Goal: Task Accomplishment & Management: Manage account settings

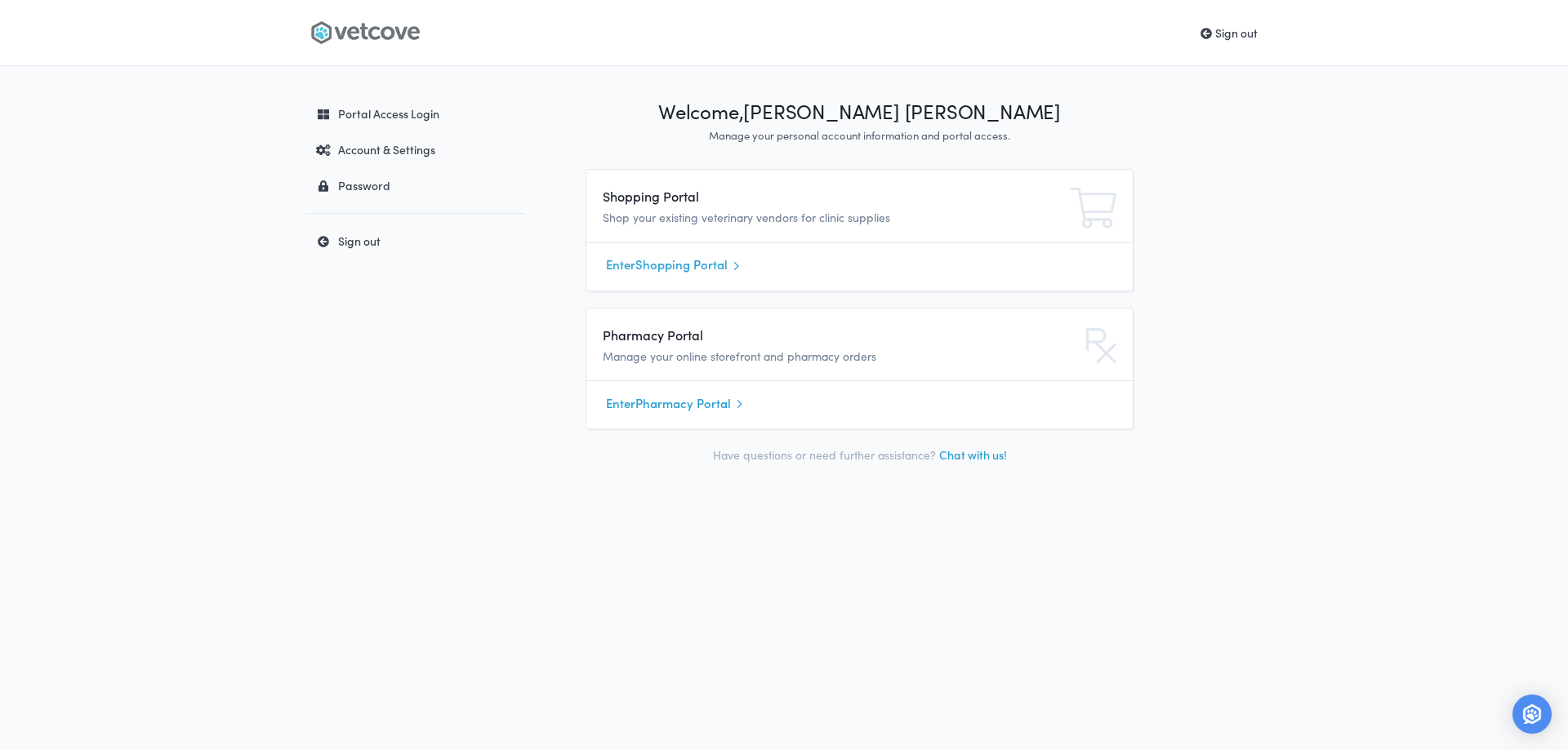
click at [689, 272] on link "Enter Shopping Portal" at bounding box center [859, 265] width 507 height 24
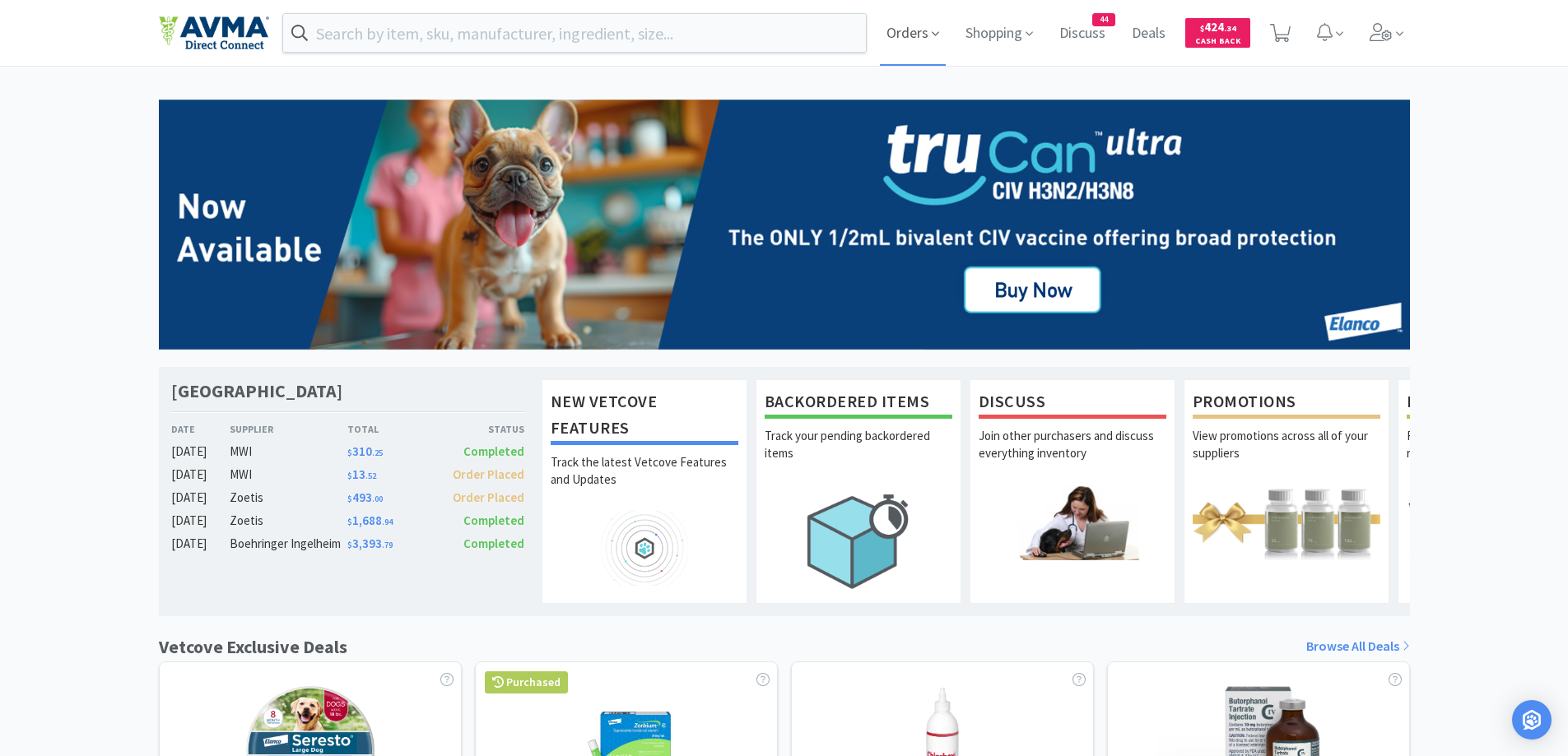
click at [917, 33] on span "Orders" at bounding box center [913, 33] width 66 height 66
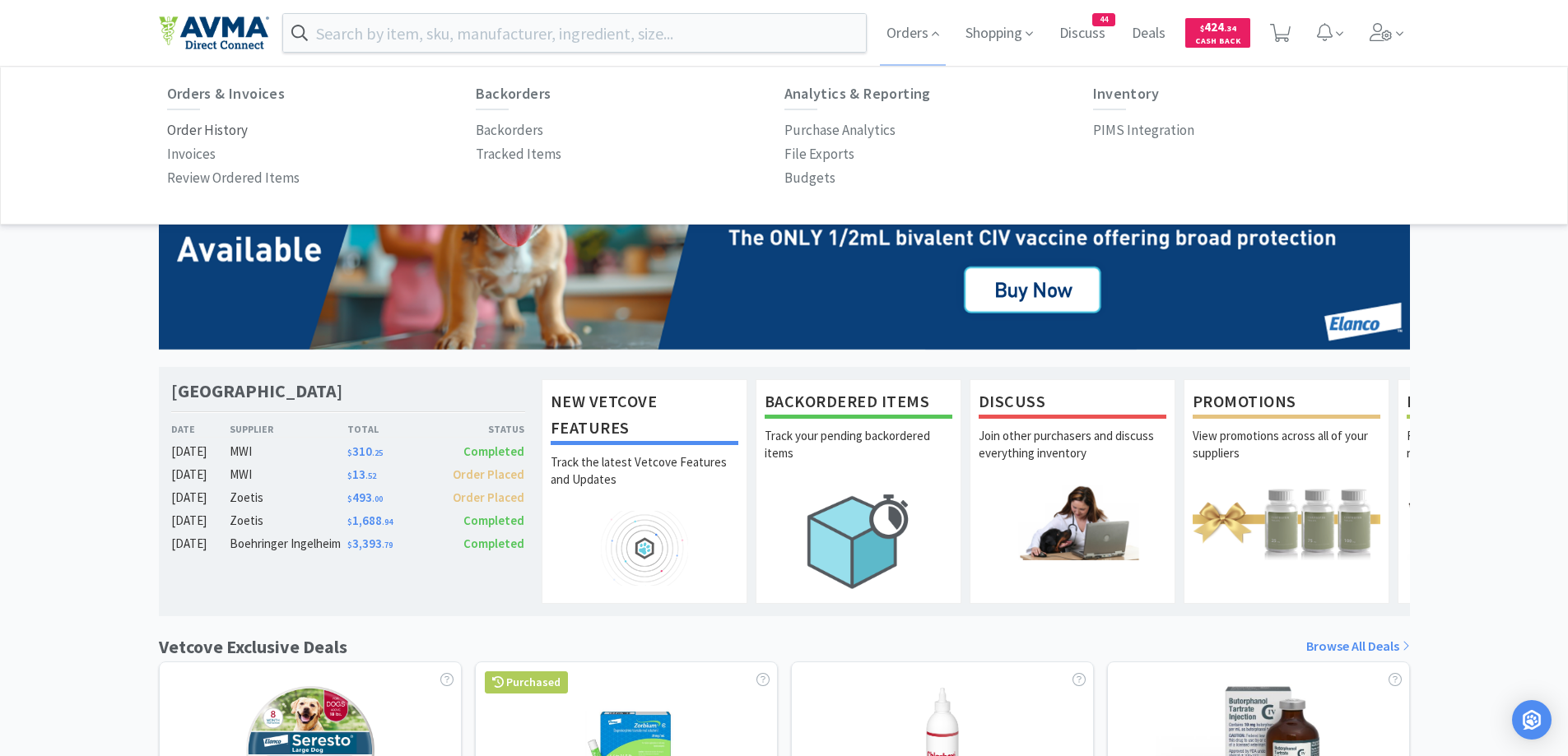
click at [217, 129] on p "Order History" at bounding box center [207, 130] width 80 height 23
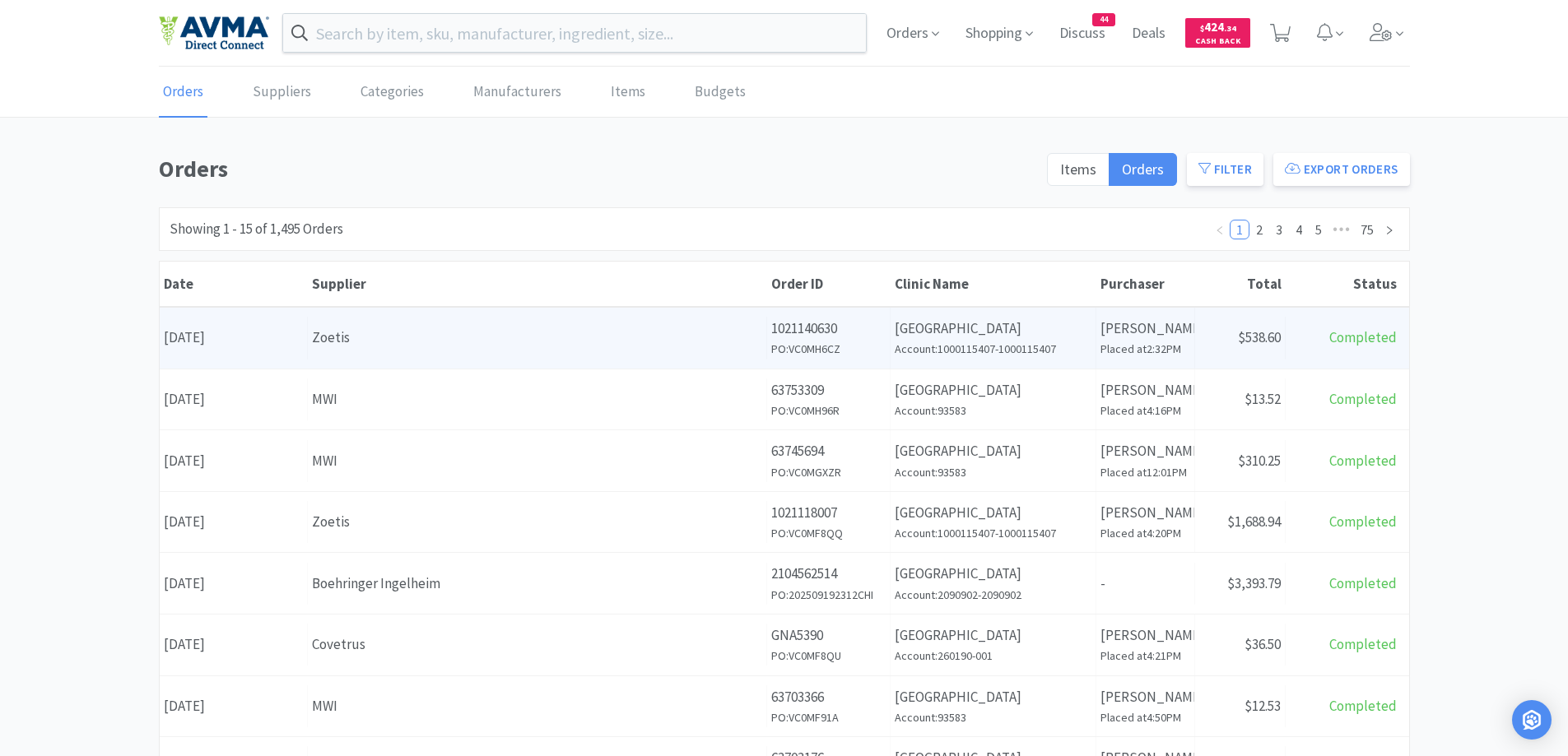
click at [615, 349] on div "Zoetis" at bounding box center [536, 338] width 450 height 23
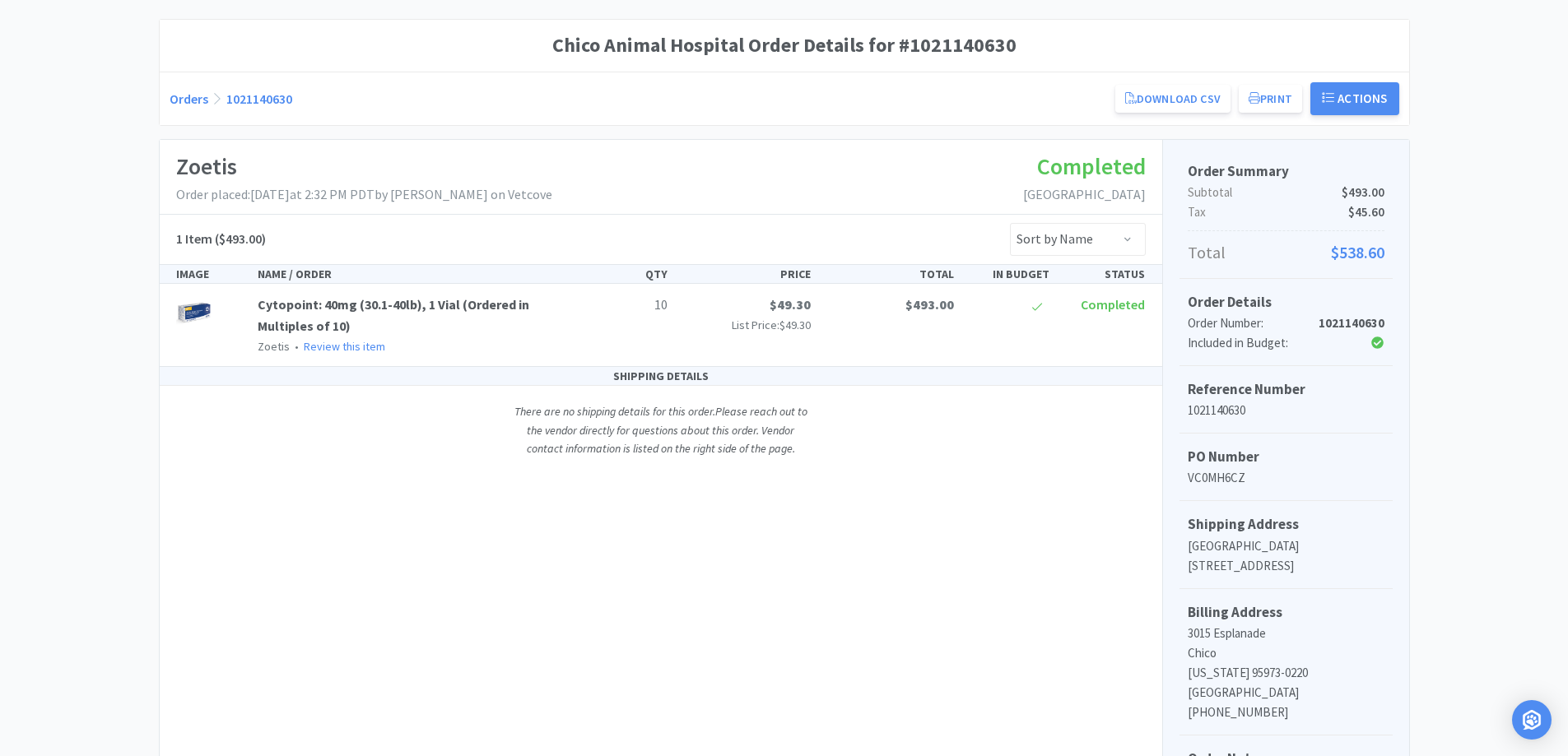
scroll to position [164, 0]
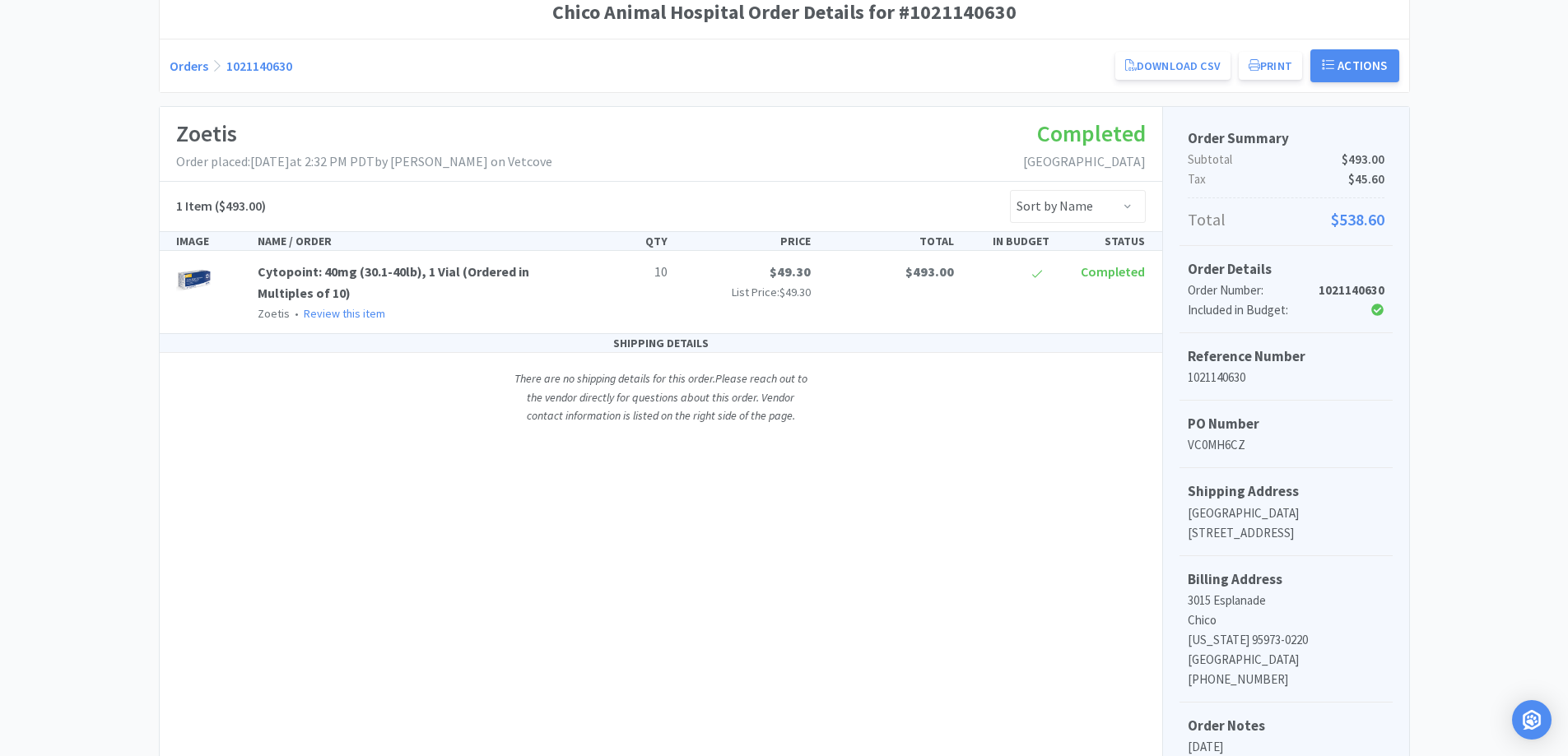
click at [200, 72] on link "Orders" at bounding box center [189, 65] width 39 height 16
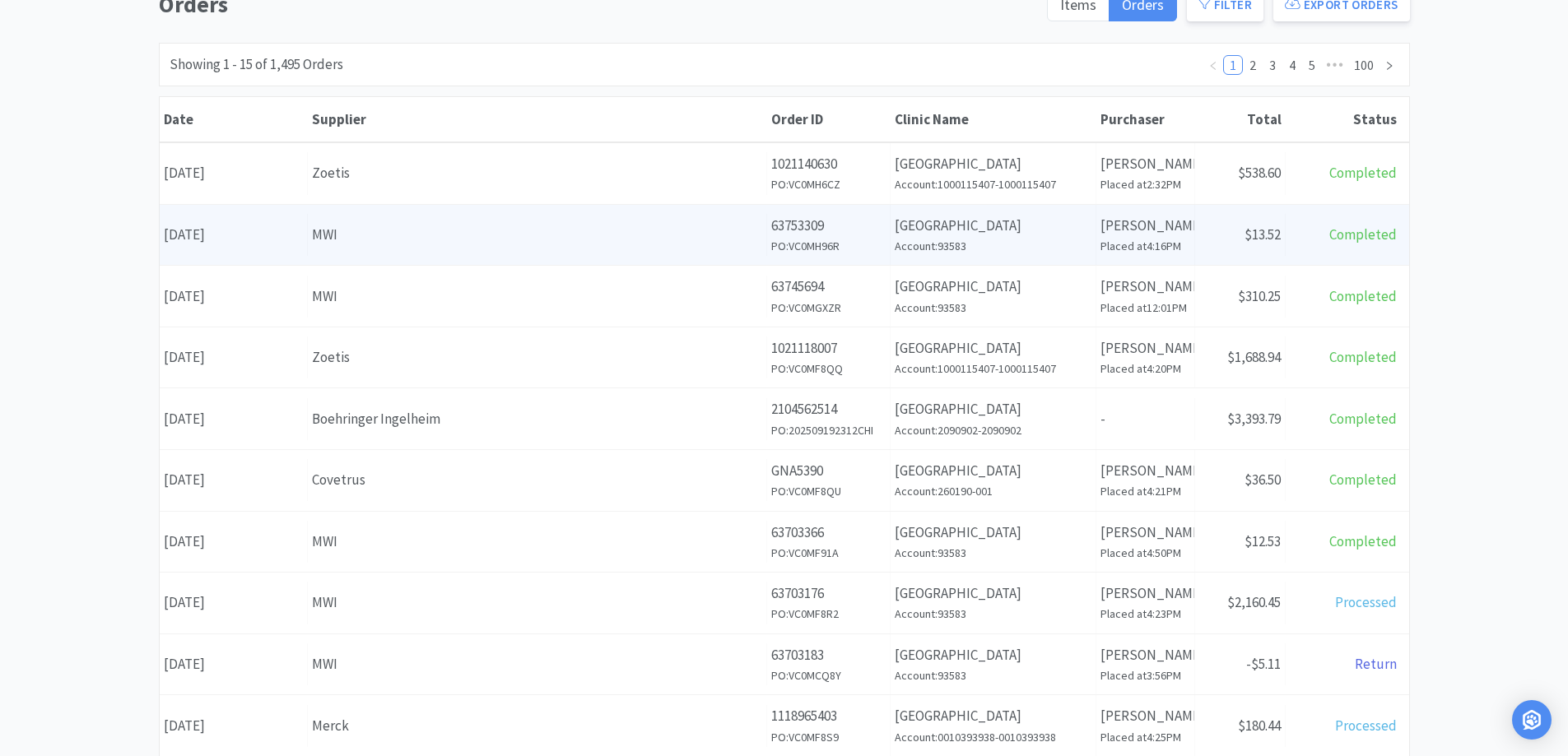
click at [907, 260] on div "Clinic Name [GEOGRAPHIC_DATA] Account: 93583" at bounding box center [993, 235] width 206 height 61
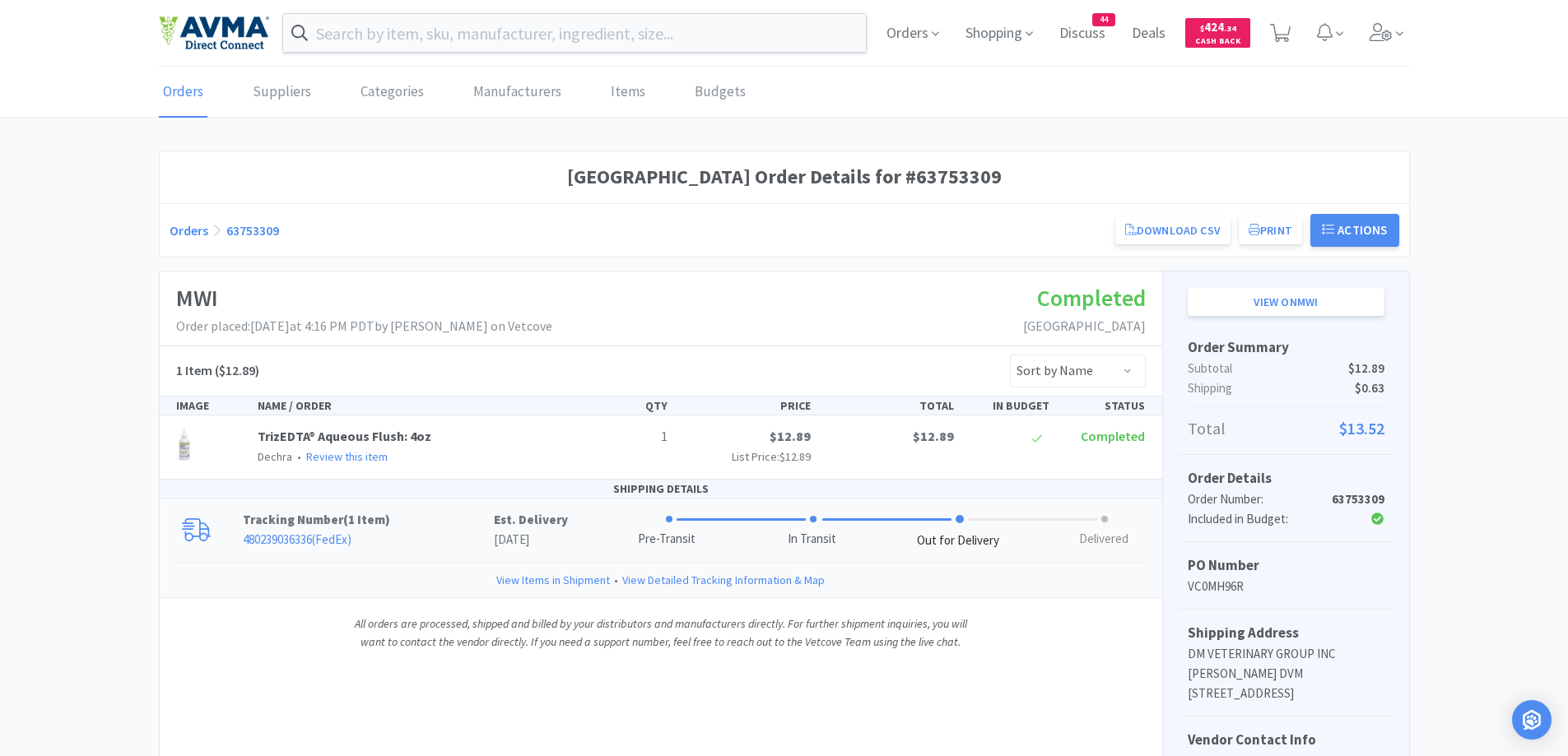
click at [403, 522] on p "Tracking Number ( 1 Item )" at bounding box center [368, 519] width 251 height 20
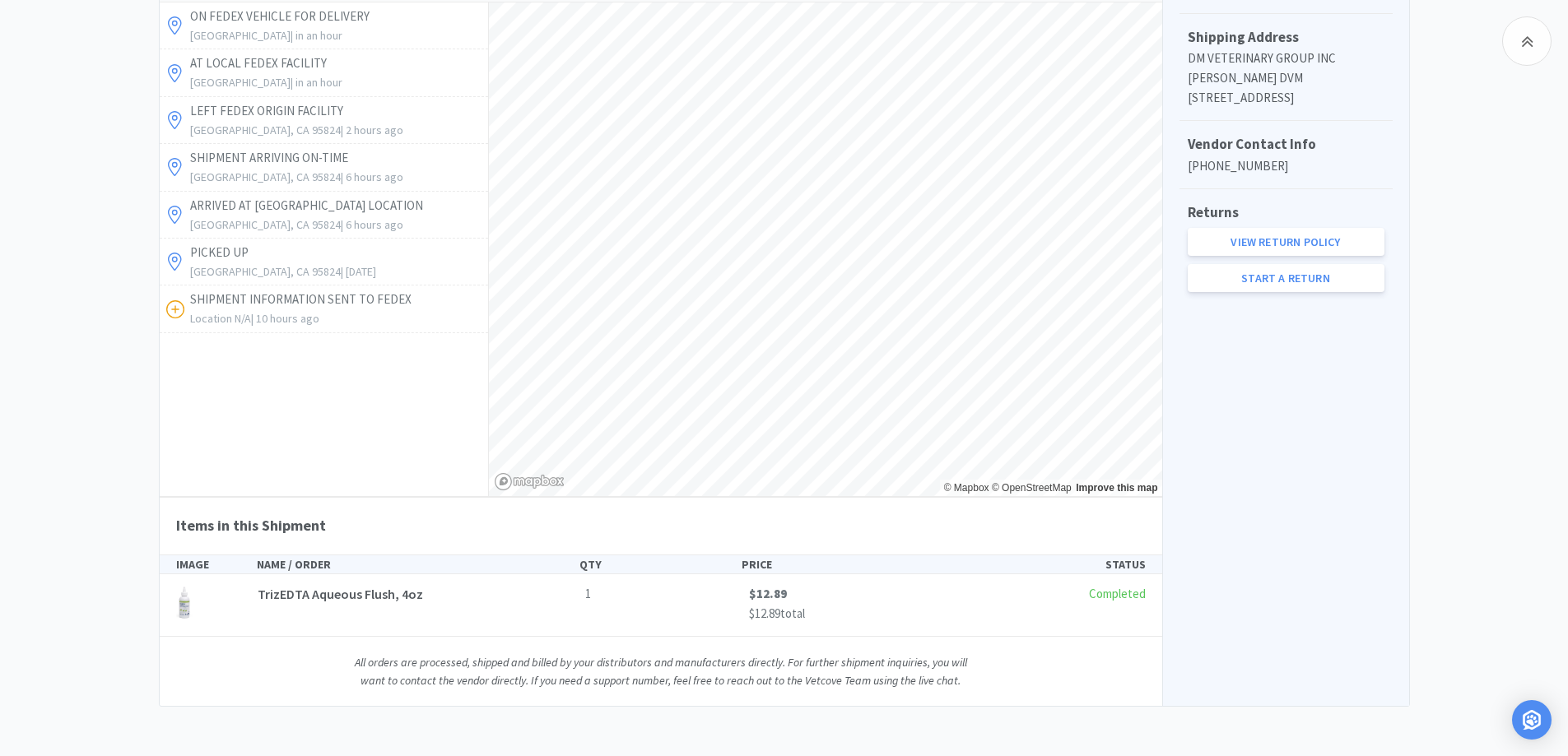
scroll to position [431, 0]
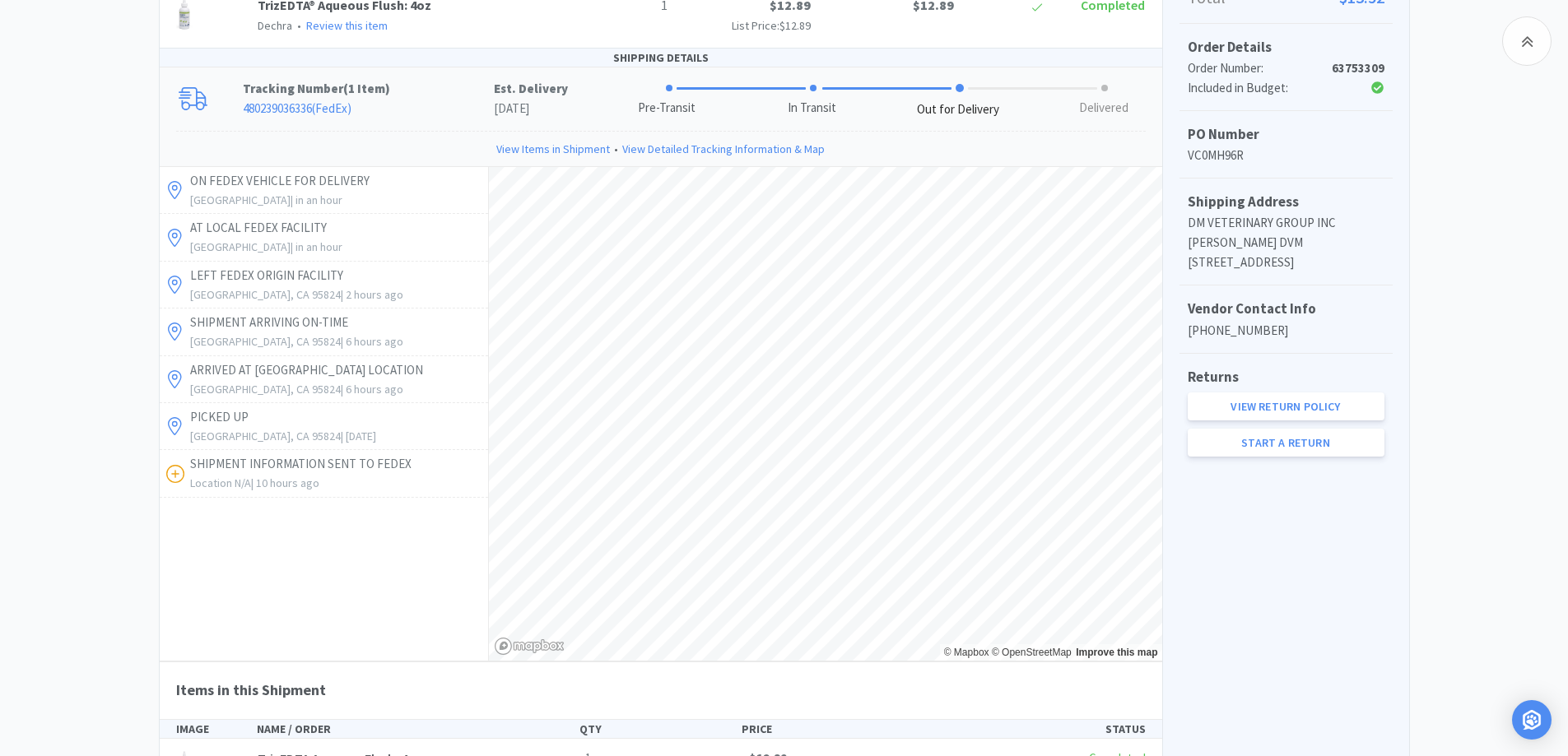
click at [1462, 310] on div "Chico Animal Hospital Order Details for #63753309 Orders 63753309 Download CSV …" at bounding box center [784, 295] width 1568 height 1151
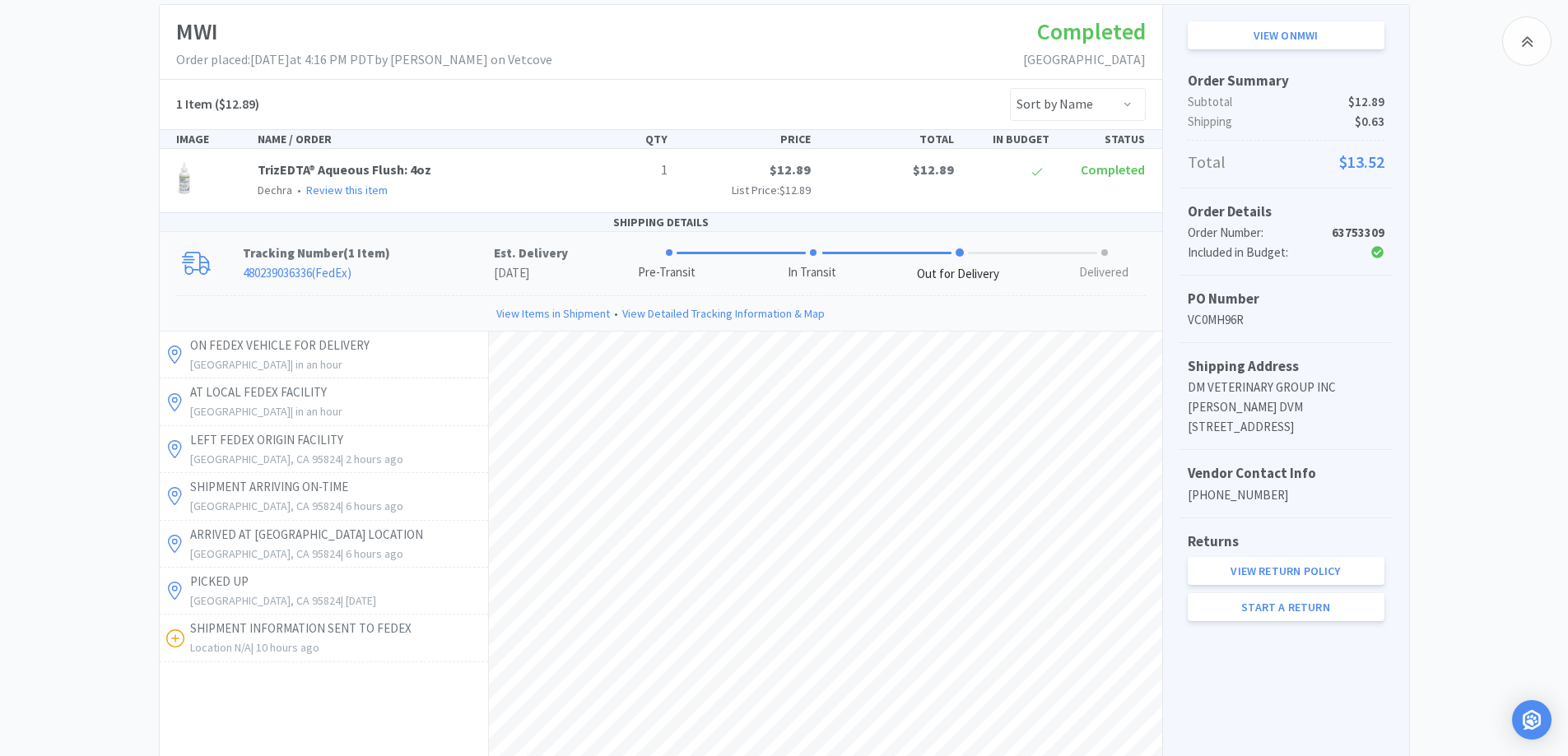
scroll to position [102, 0]
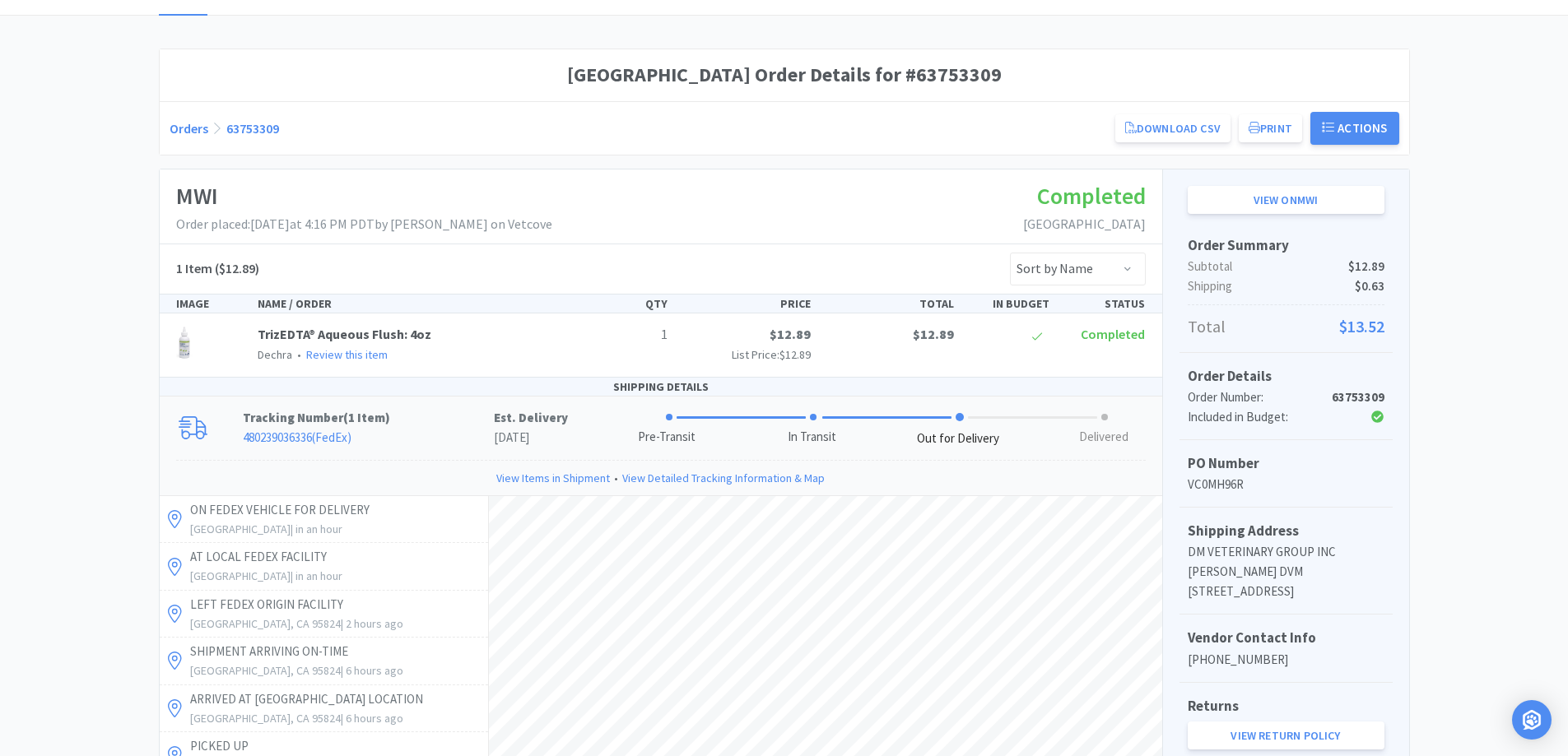
click at [1543, 281] on div "Chico Animal Hospital Order Details for #63753309 Orders 63753309 Download CSV …" at bounding box center [784, 624] width 1568 height 1151
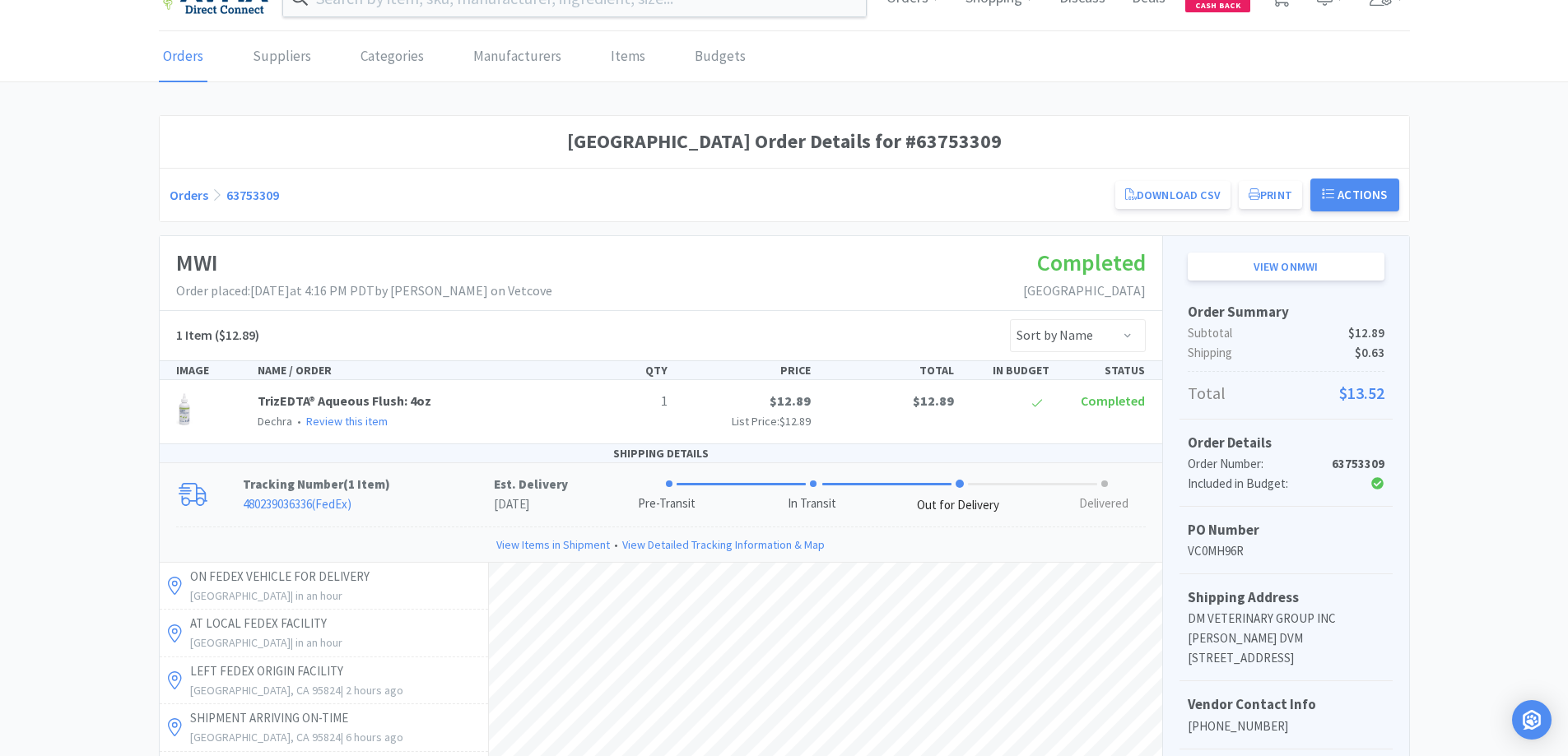
scroll to position [0, 0]
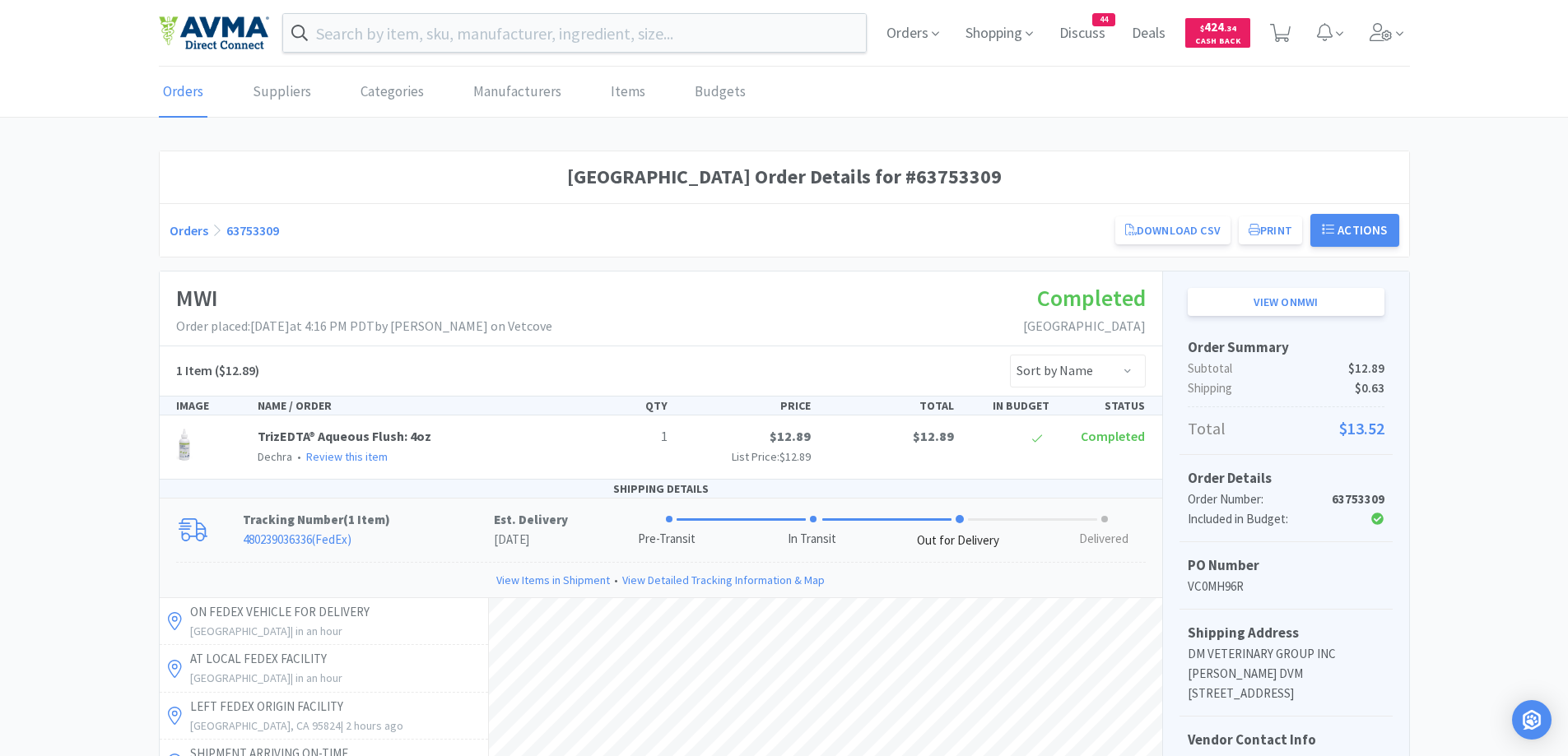
click at [189, 231] on link "Orders" at bounding box center [189, 229] width 39 height 16
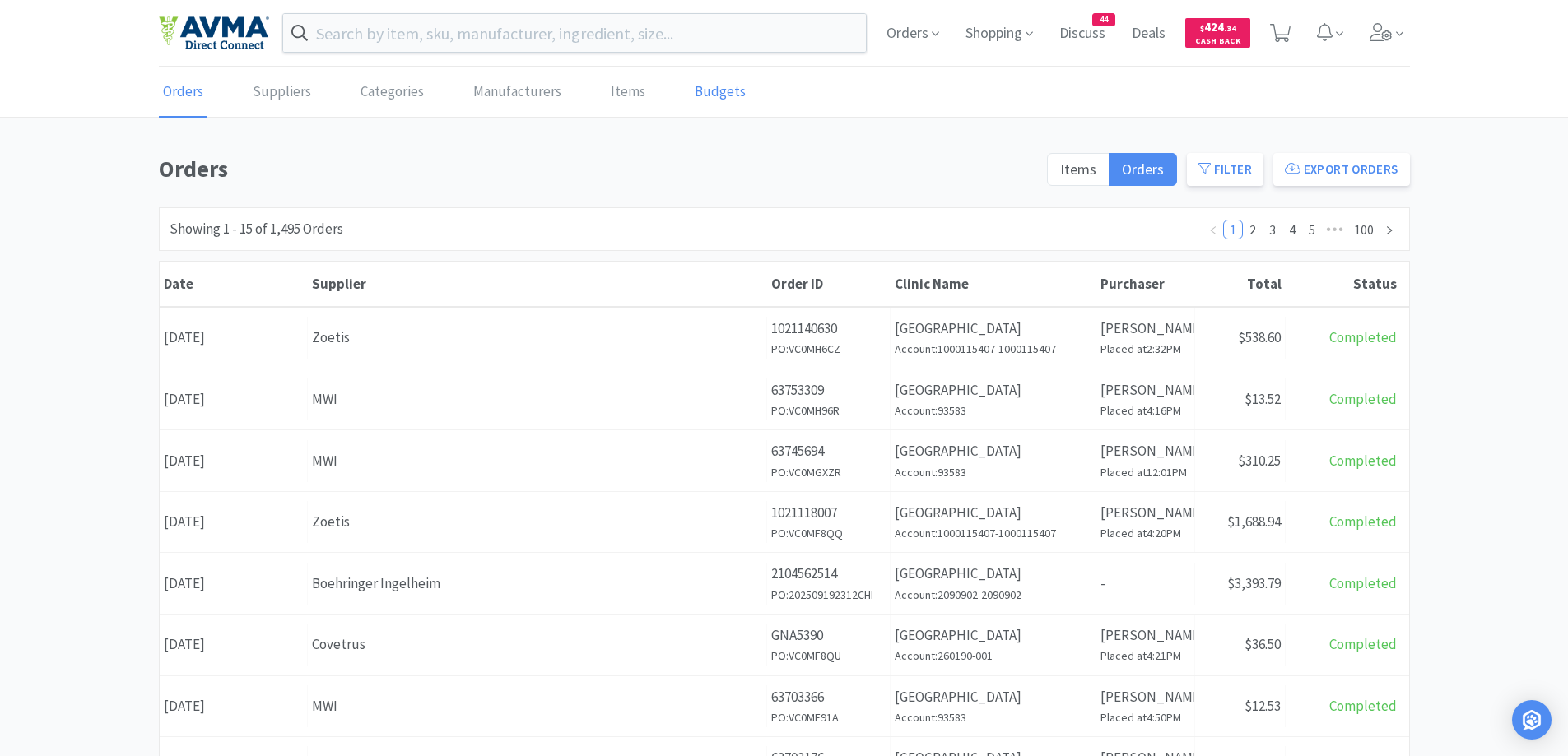
click at [713, 101] on link "Budgets" at bounding box center [719, 92] width 59 height 50
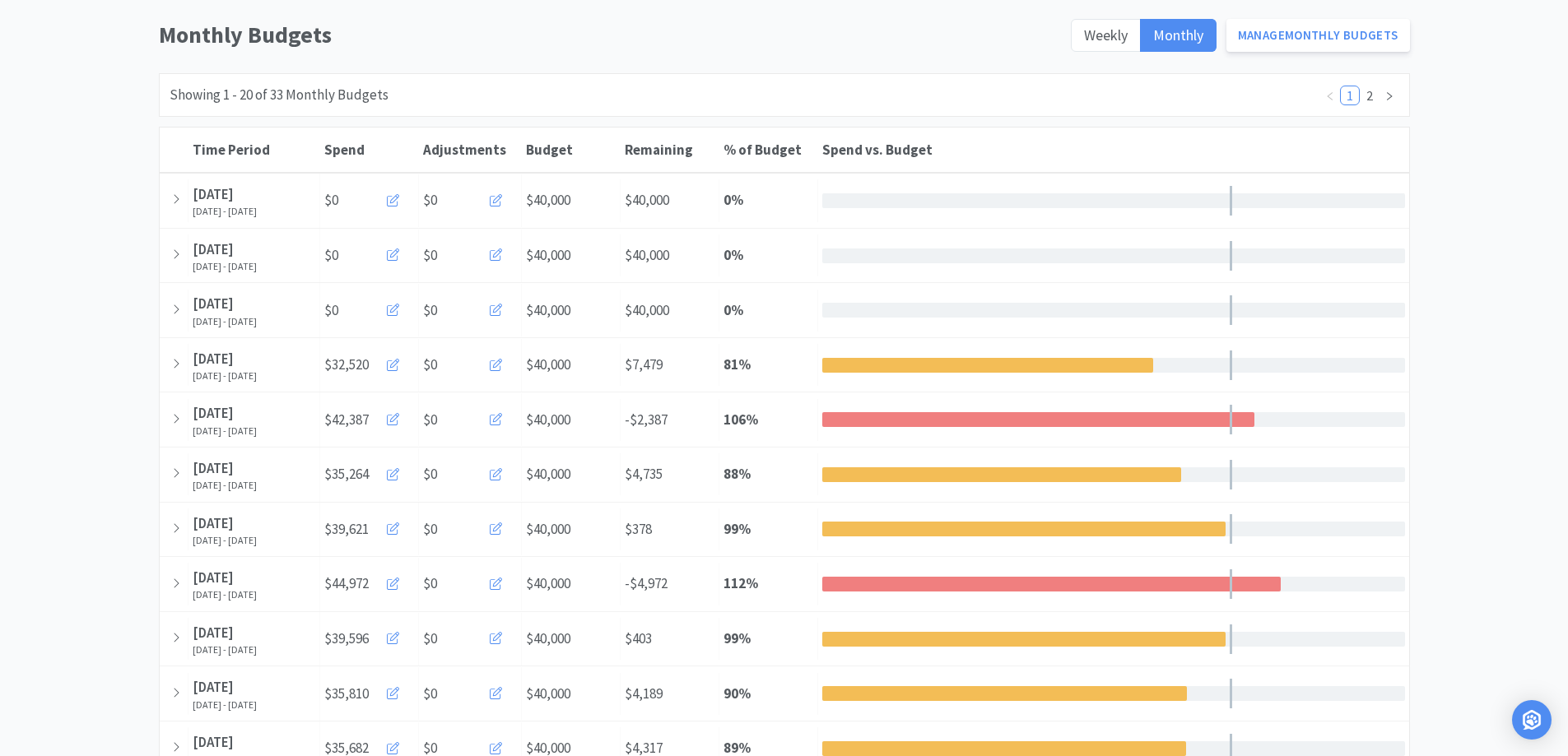
scroll to position [164, 0]
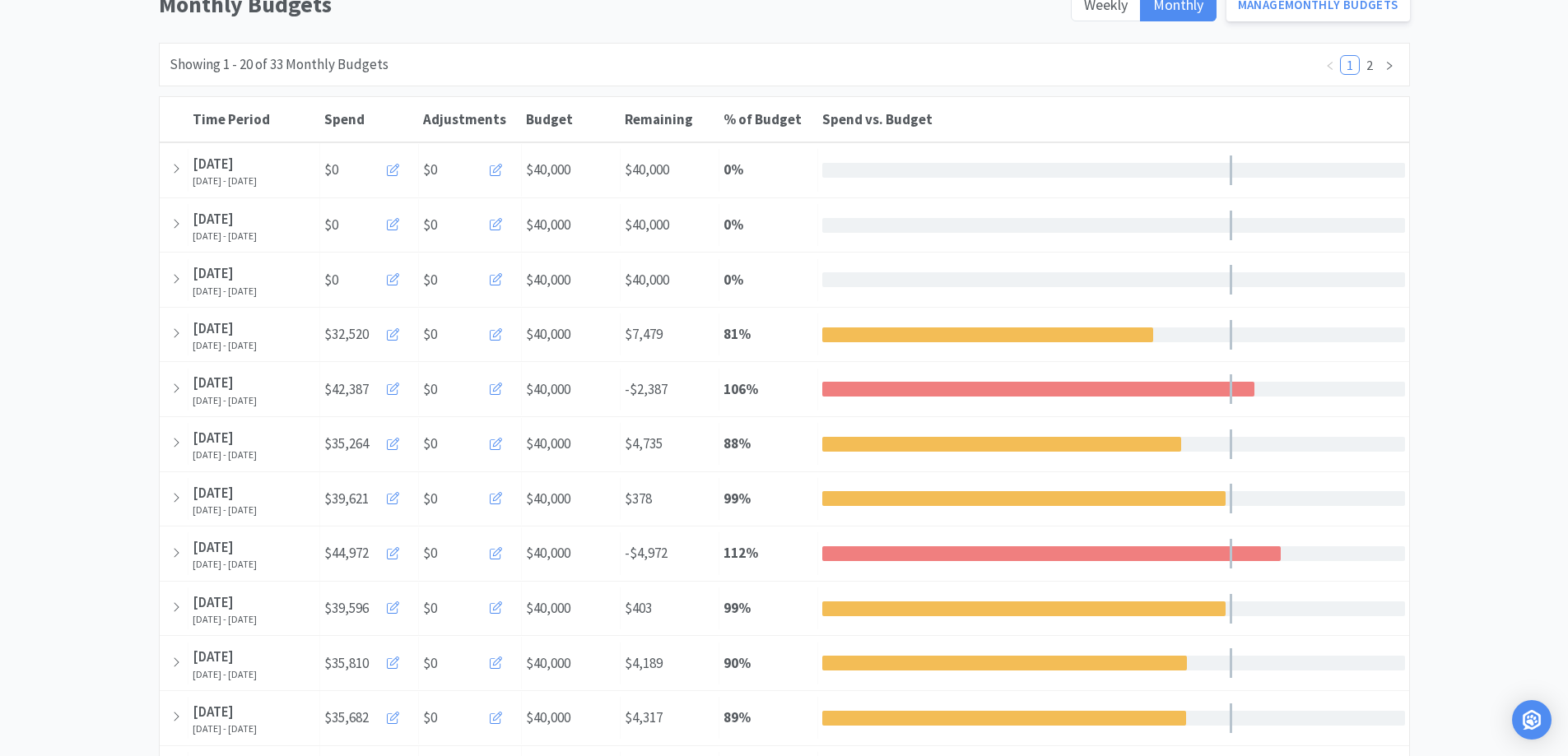
click at [91, 363] on div "Monthly Budgets Weekly Monthly Manage Monthly Budgets Showing 1 - 20 of 33 Mont…" at bounding box center [784, 641] width 1568 height 1311
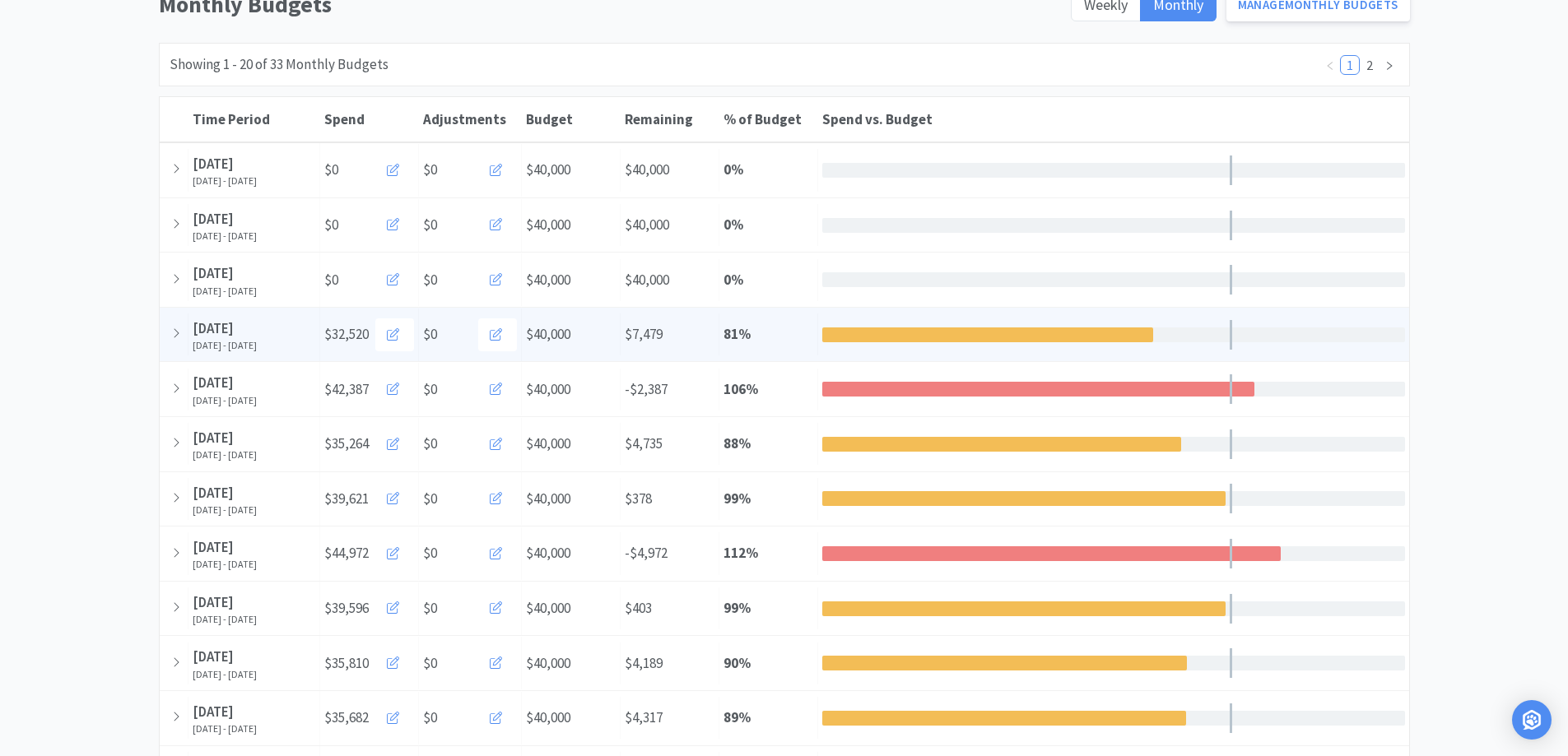
click at [792, 331] on div "% of Budget 81 %" at bounding box center [768, 334] width 99 height 42
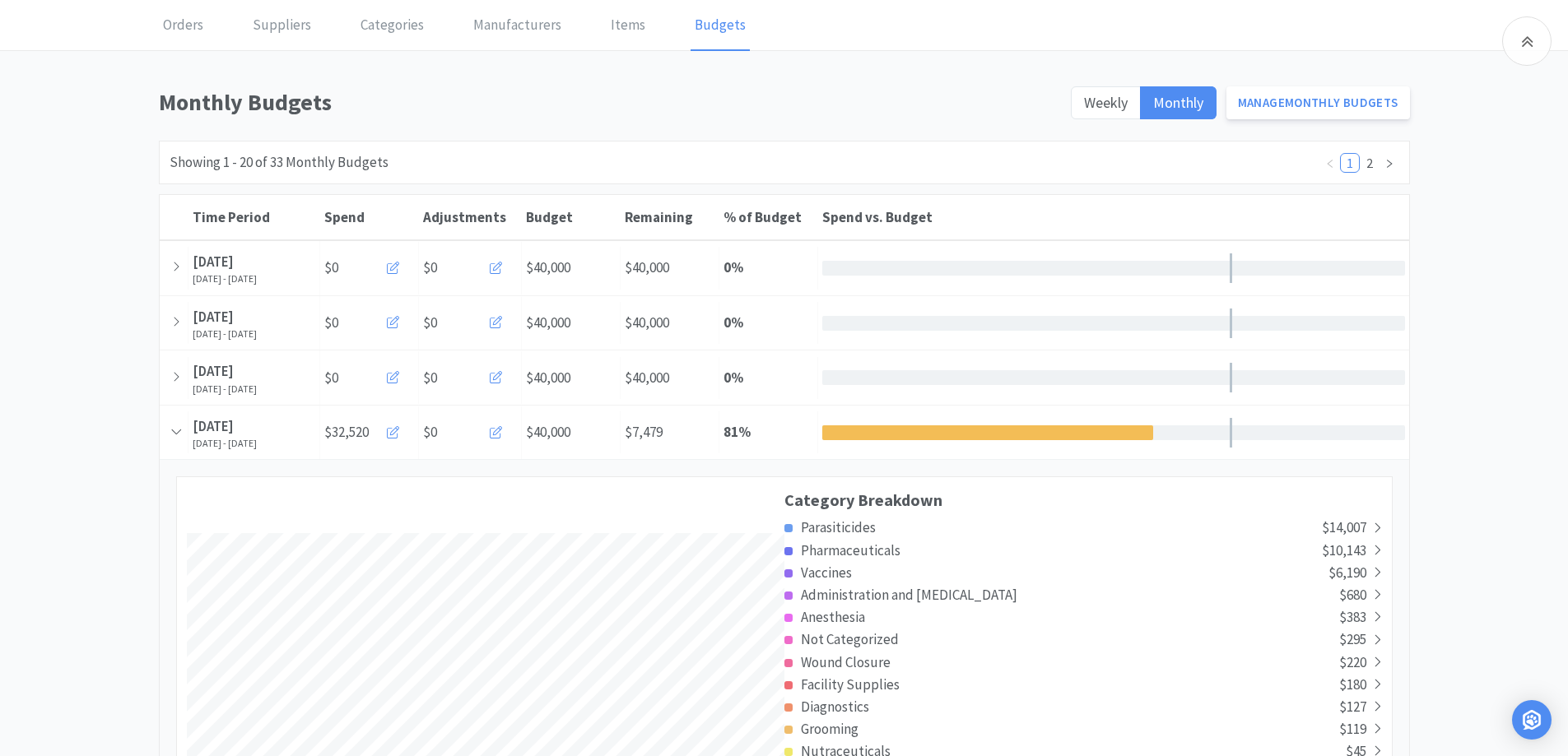
scroll to position [0, 0]
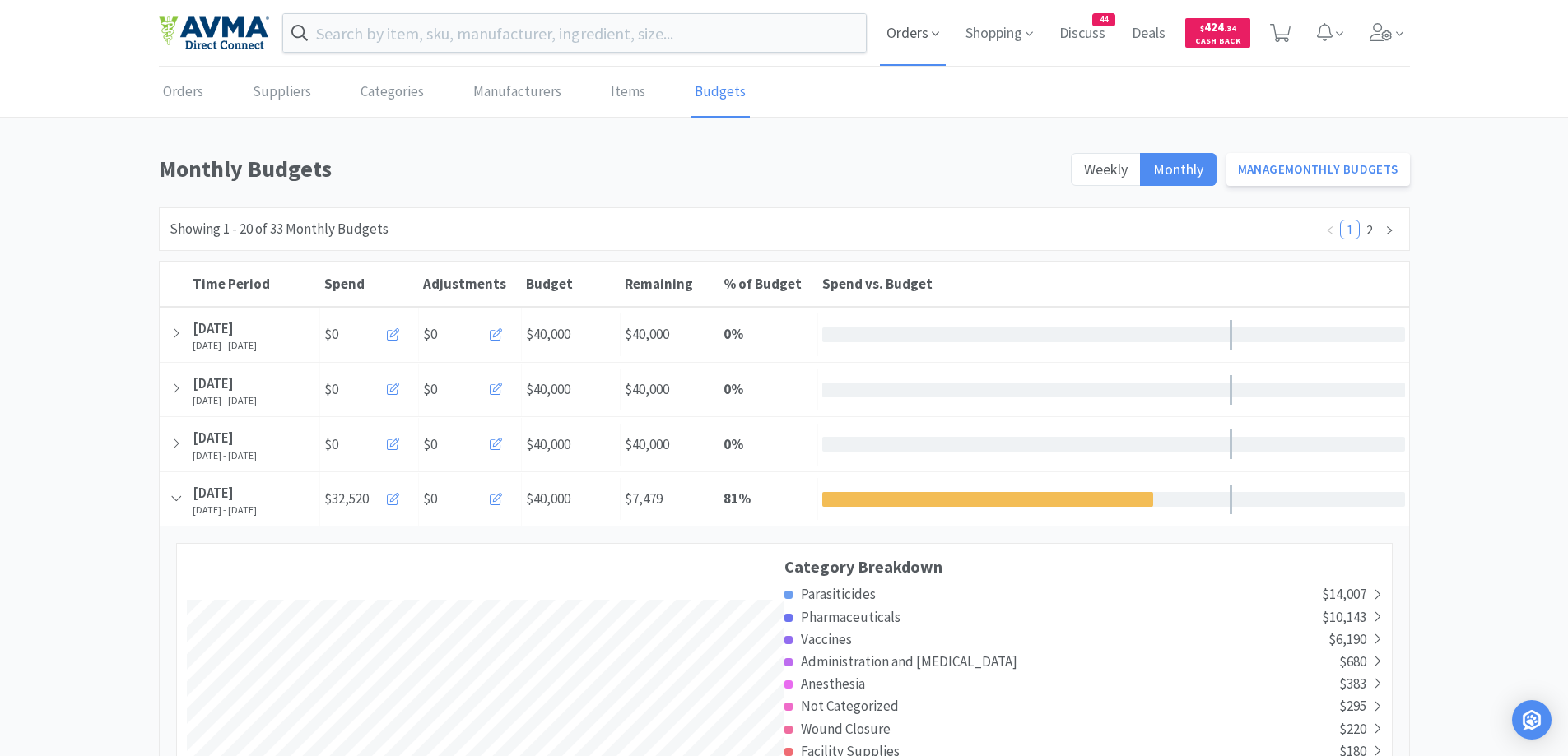
click at [933, 37] on icon at bounding box center [936, 34] width 8 height 15
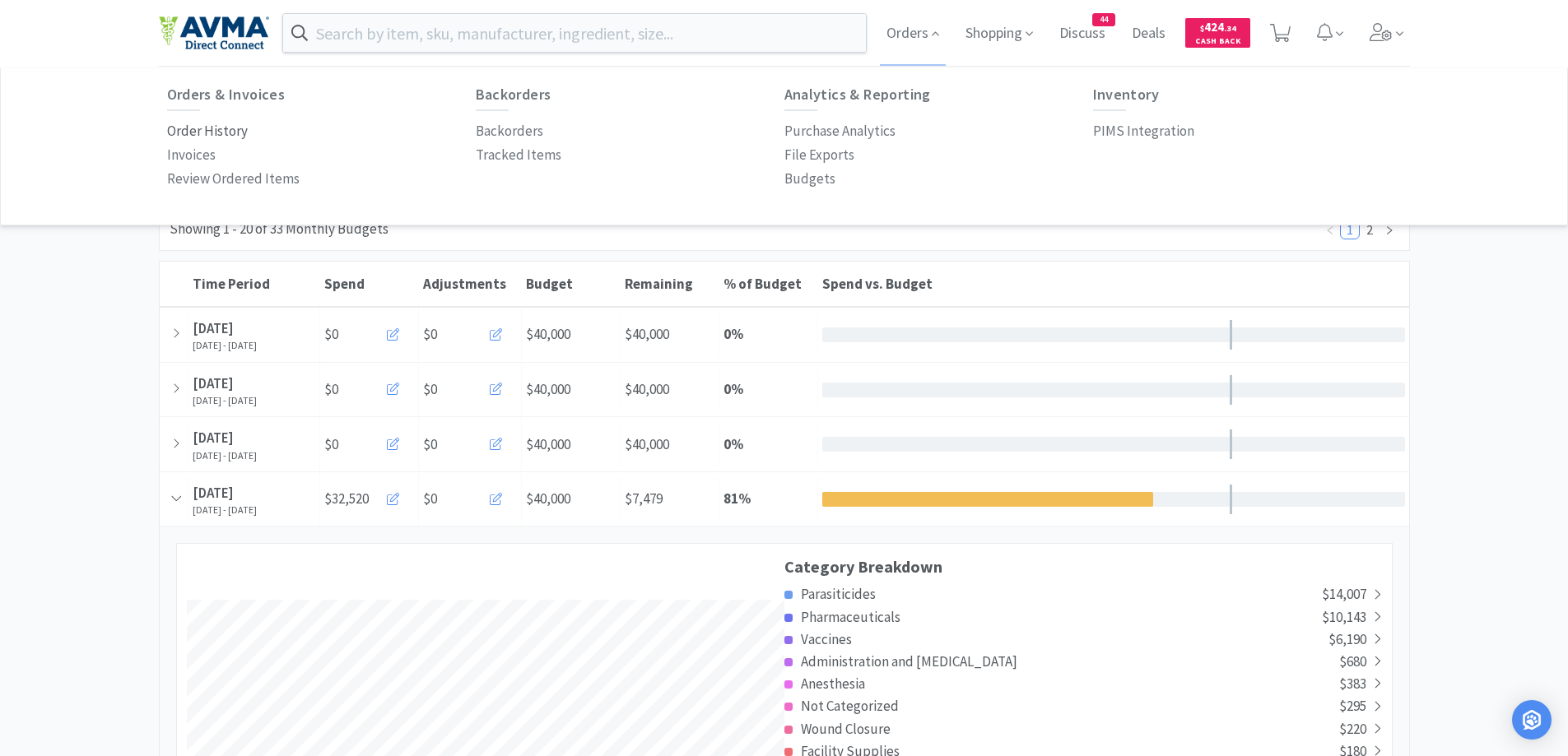
click at [224, 127] on p "Order History" at bounding box center [207, 131] width 80 height 23
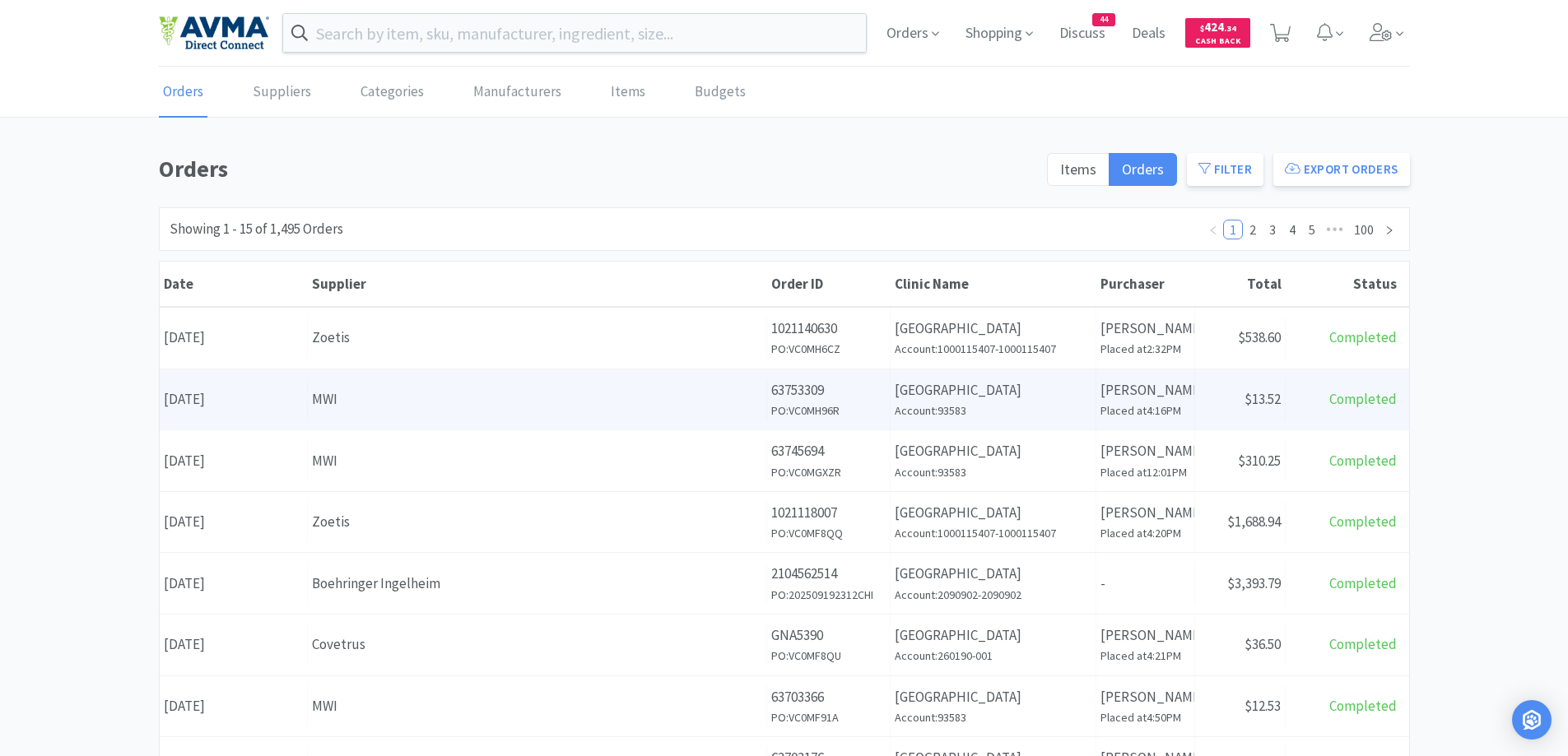
click at [579, 428] on div "Date [DATE] Supplier MWI Order ID 63753309 PO: VC0MH96R Clinic Name [GEOGRAPHIC…" at bounding box center [784, 399] width 1249 height 61
click at [370, 406] on div "MWI" at bounding box center [536, 399] width 450 height 23
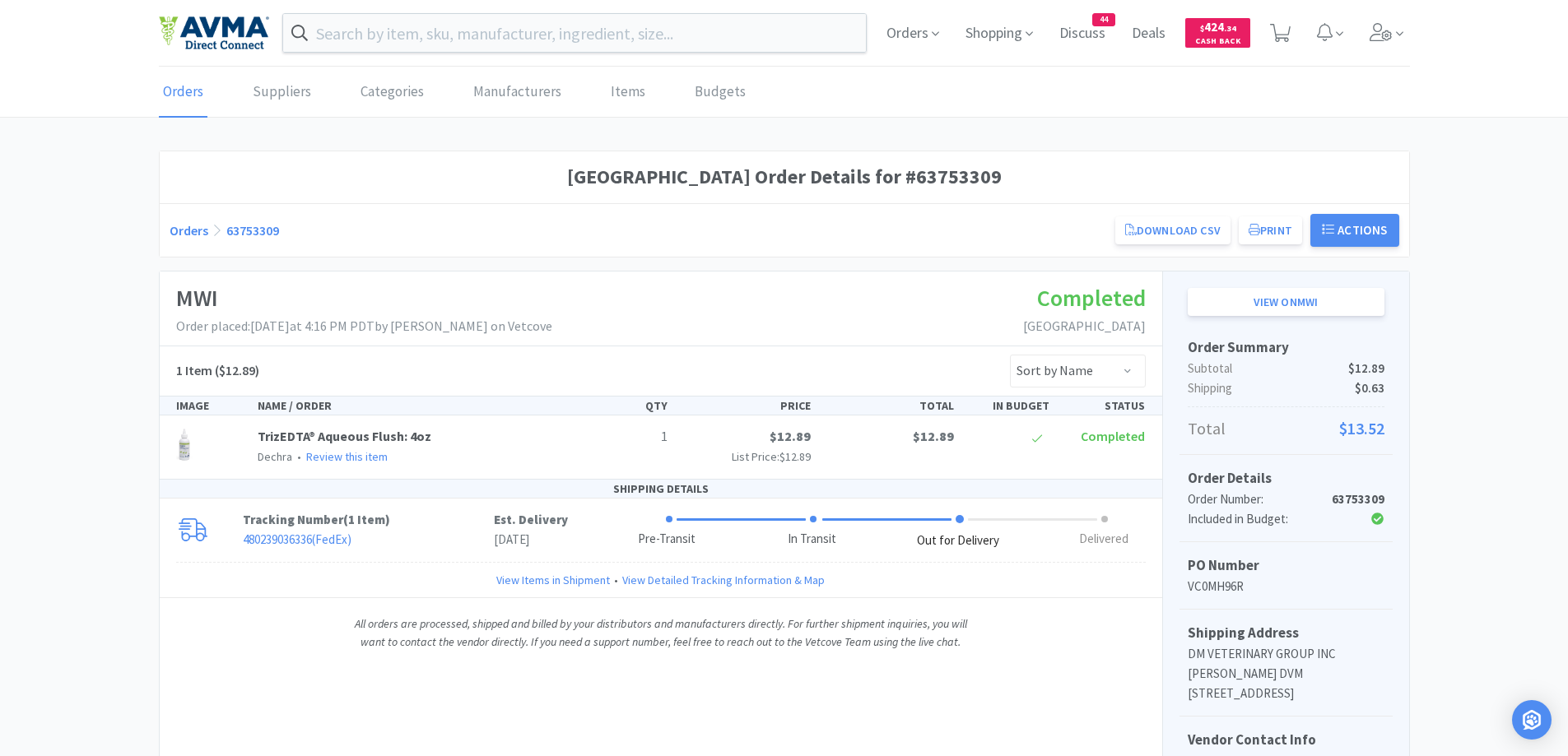
click at [187, 227] on link "Orders" at bounding box center [189, 229] width 39 height 16
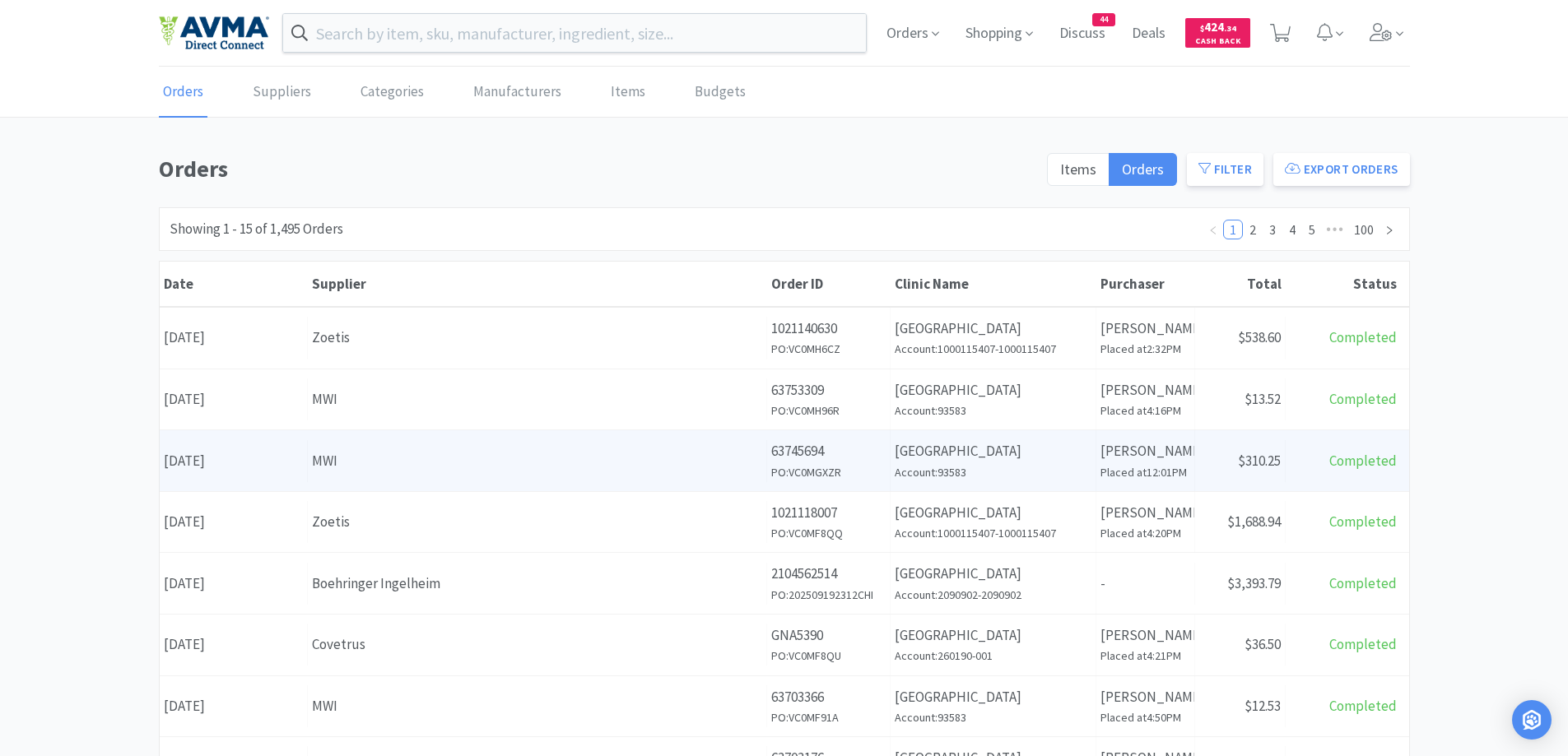
click at [321, 460] on div "MWI" at bounding box center [536, 462] width 450 height 23
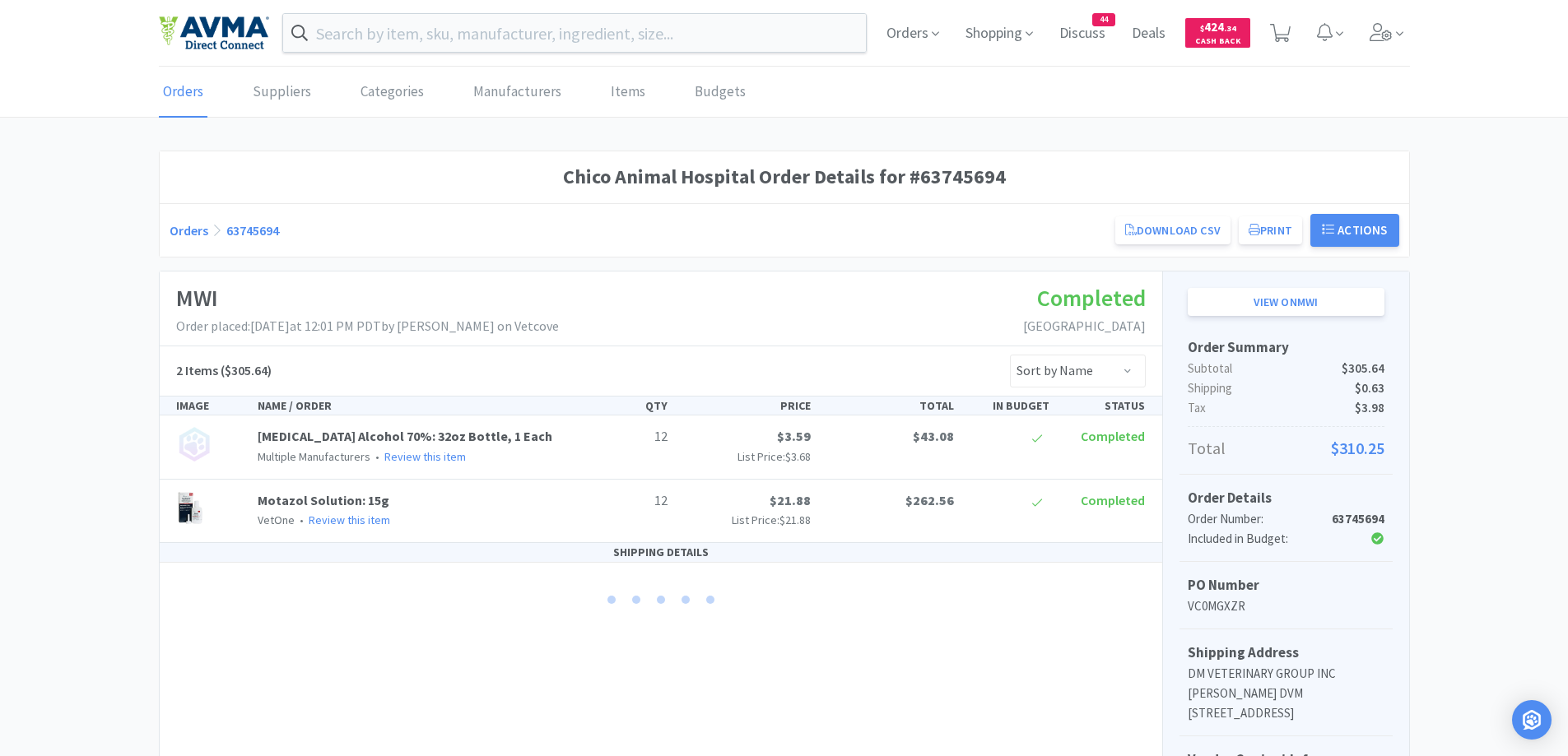
click at [177, 228] on link "Orders" at bounding box center [189, 229] width 39 height 16
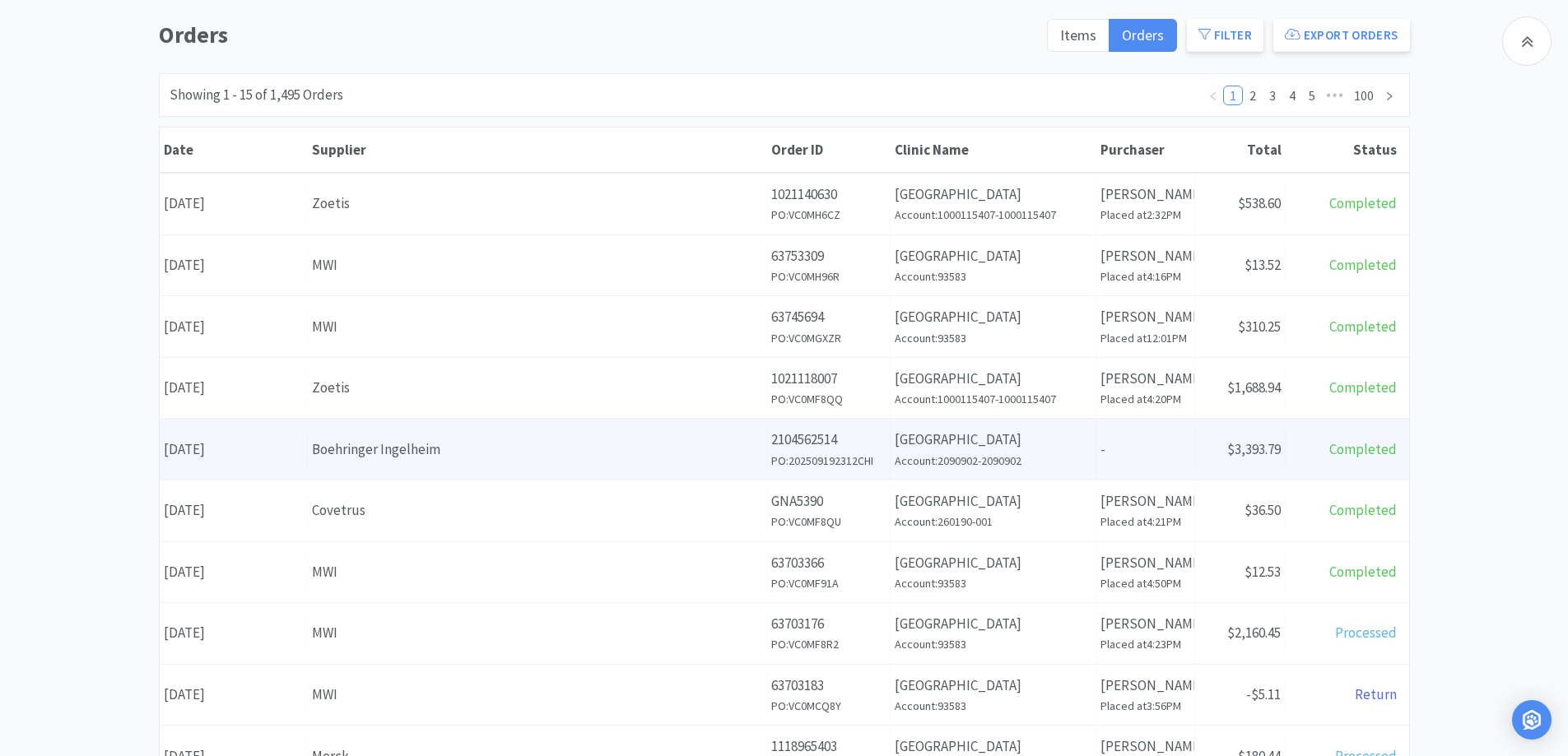
scroll to position [329, 0]
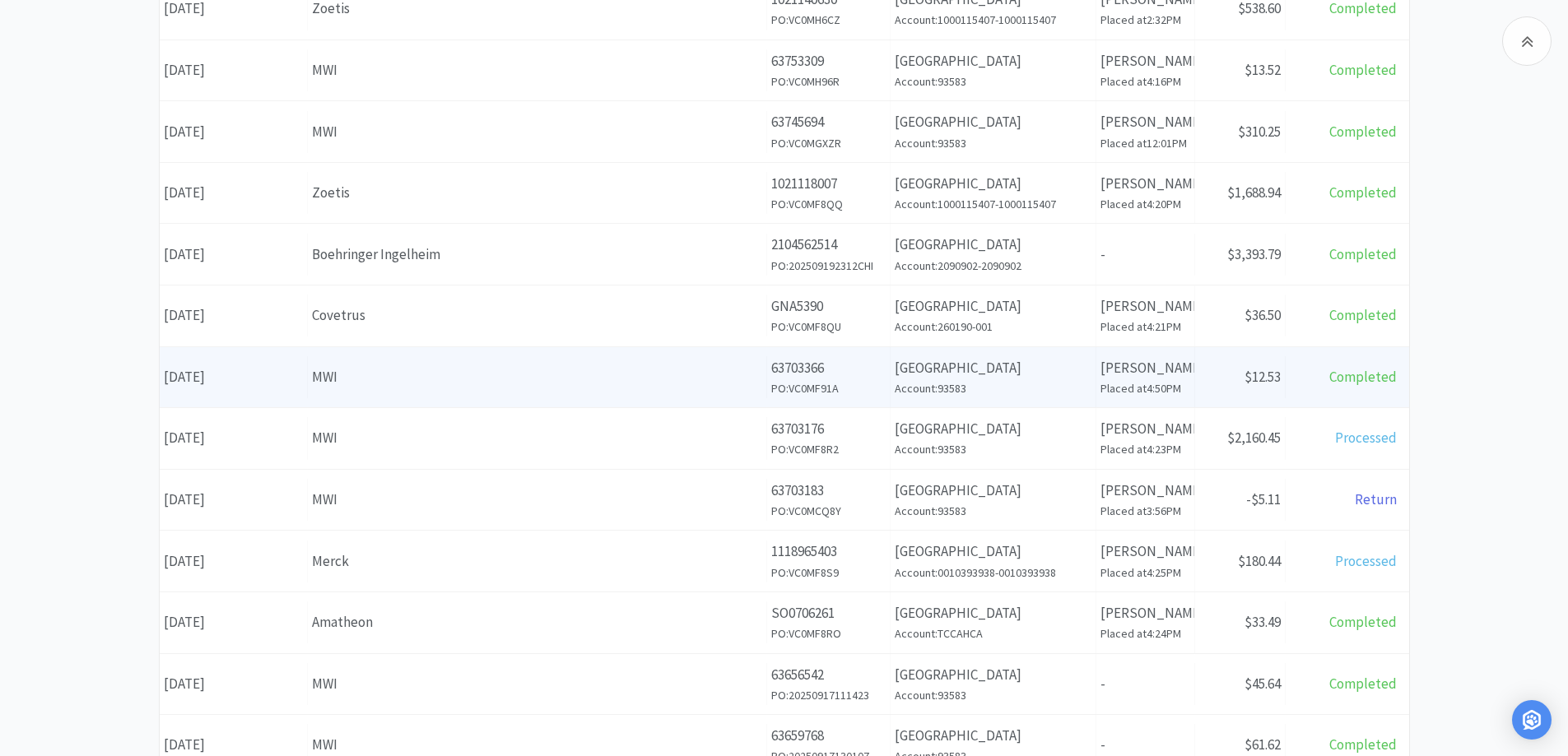
click at [394, 388] on div "MWI" at bounding box center [536, 378] width 450 height 23
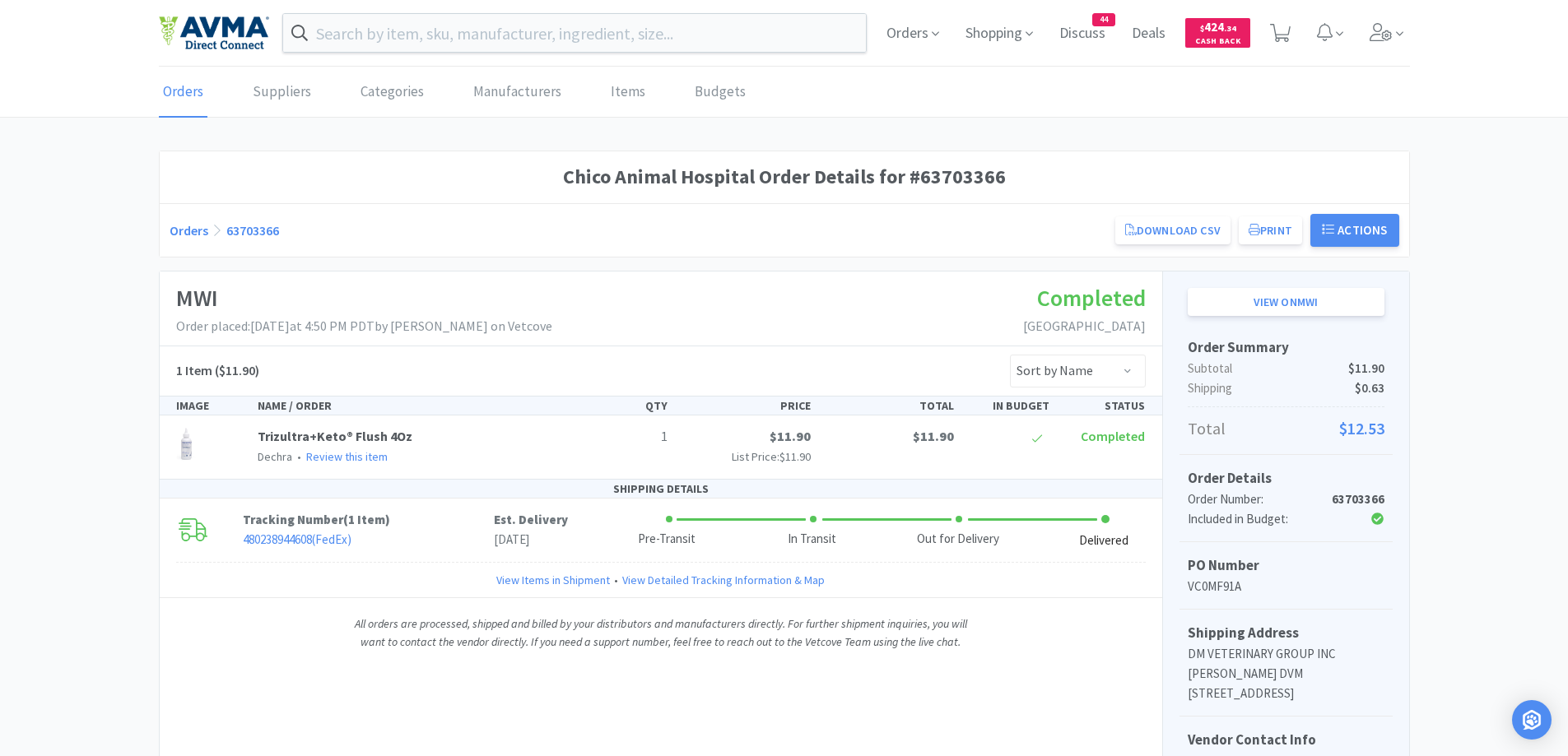
click at [170, 227] on link "Orders" at bounding box center [189, 229] width 39 height 16
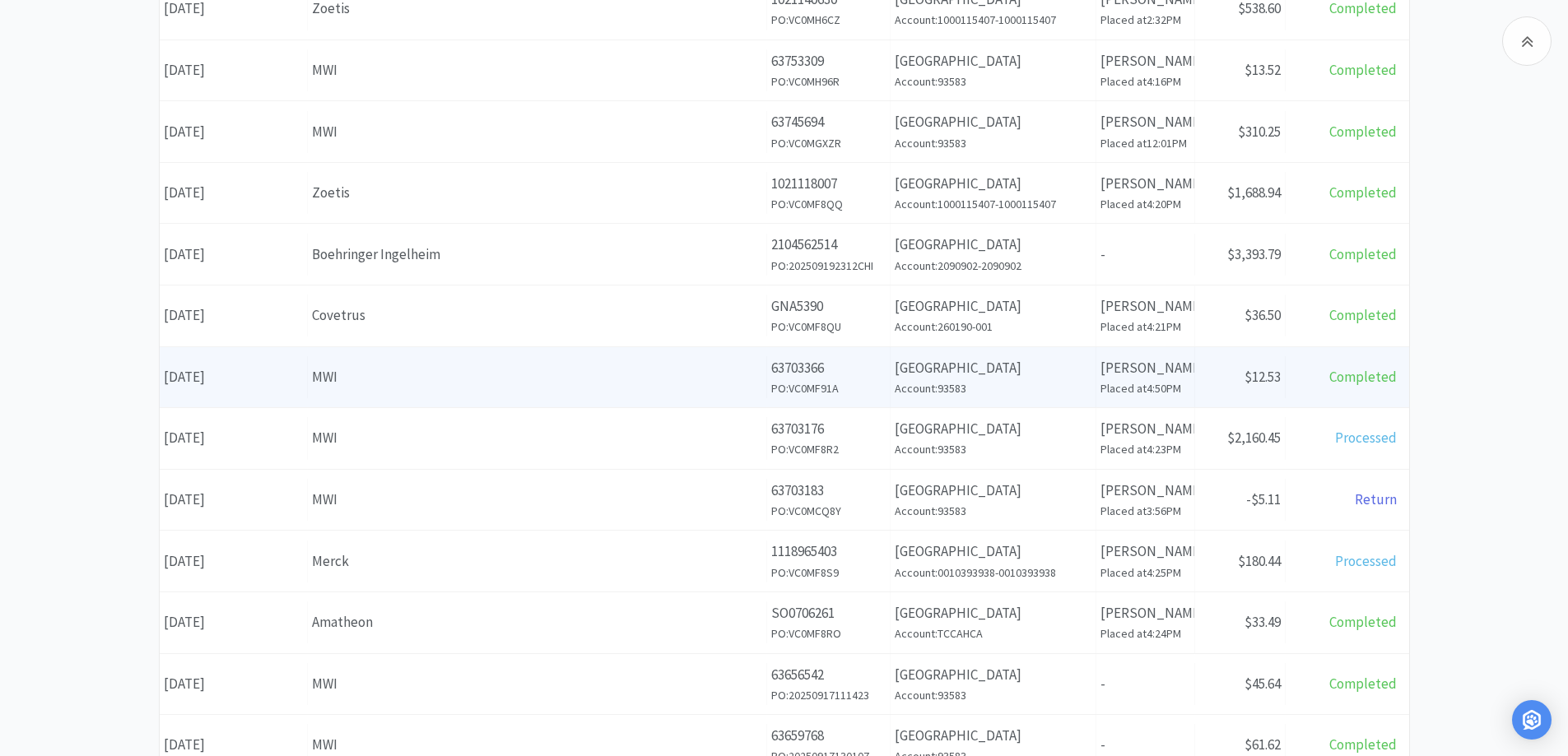
click at [438, 394] on div "Supplier MWI" at bounding box center [537, 377] width 459 height 42
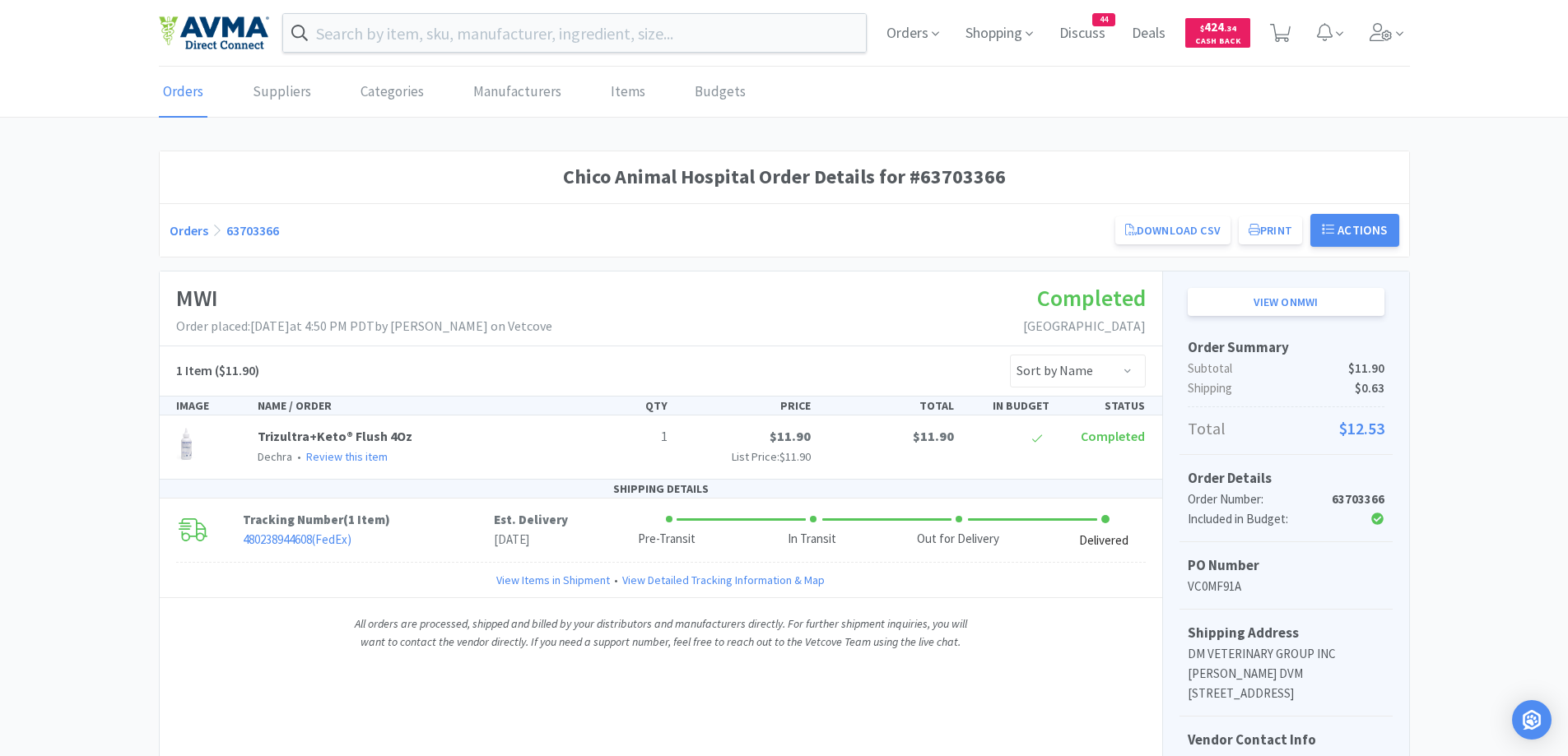
click at [208, 237] on span "Orders" at bounding box center [198, 229] width 57 height 16
click at [198, 229] on link "Orders" at bounding box center [189, 229] width 39 height 16
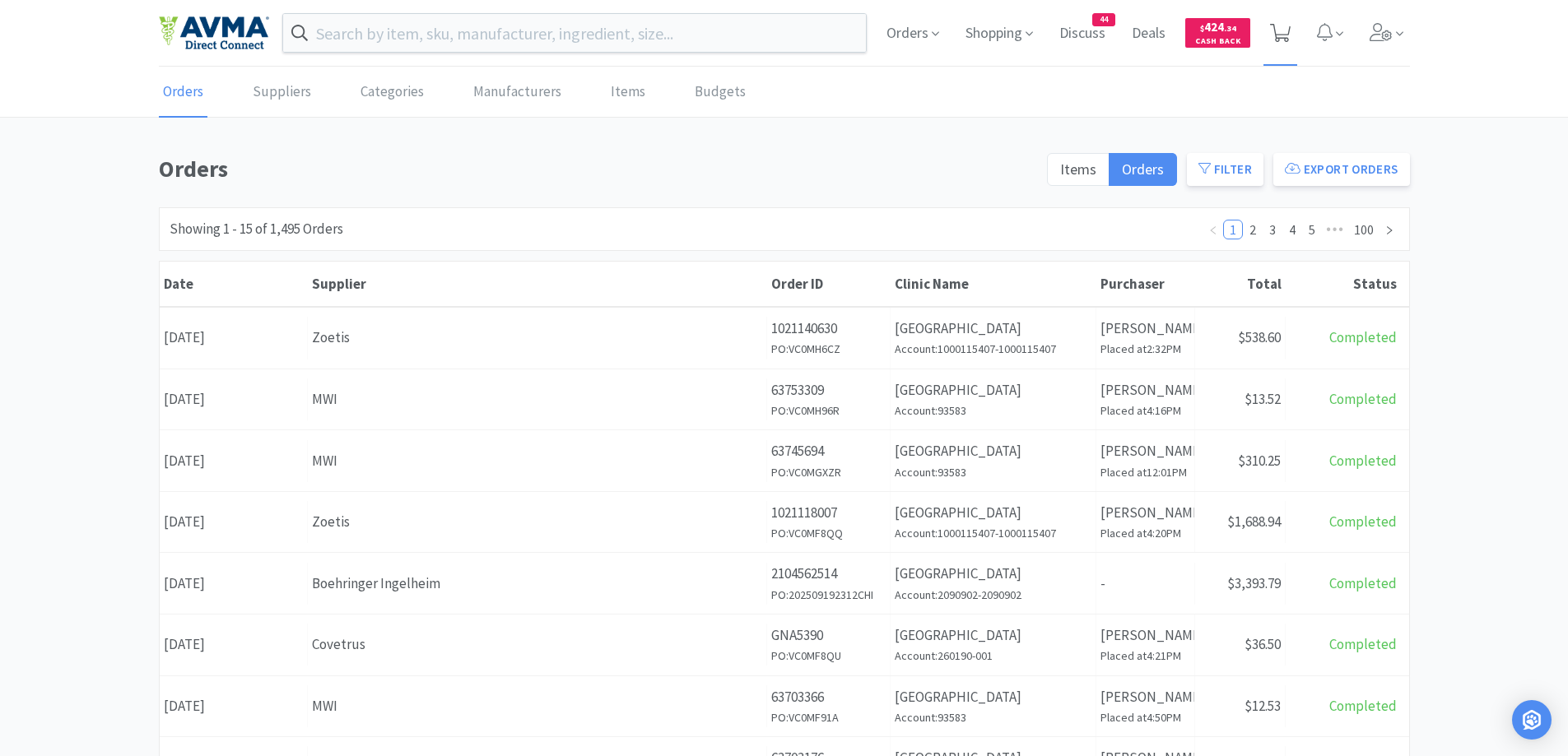
click at [1287, 43] on span at bounding box center [1280, 33] width 21 height 23
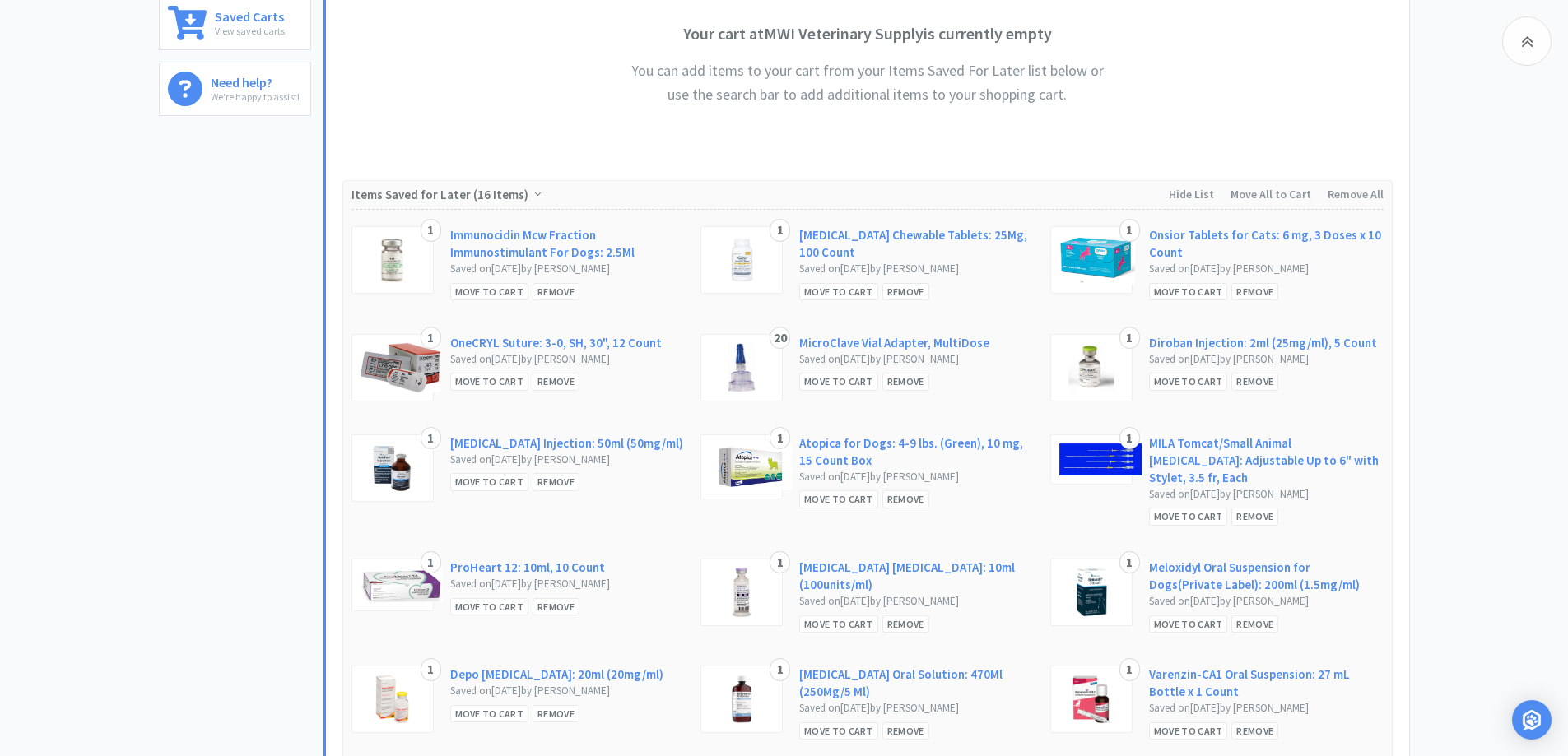
scroll to position [823, 0]
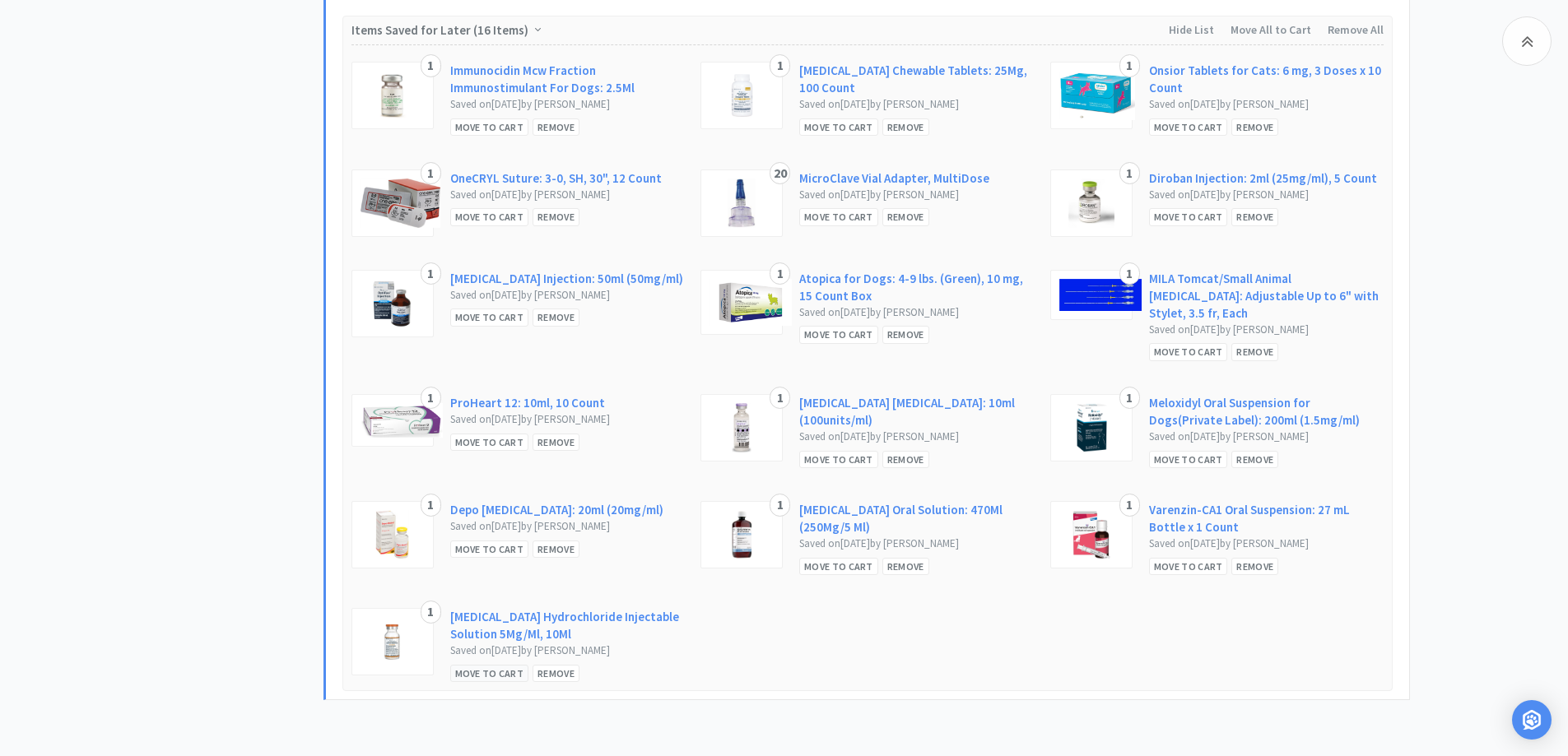
click at [478, 664] on div "Move to Cart" at bounding box center [490, 673] width 79 height 17
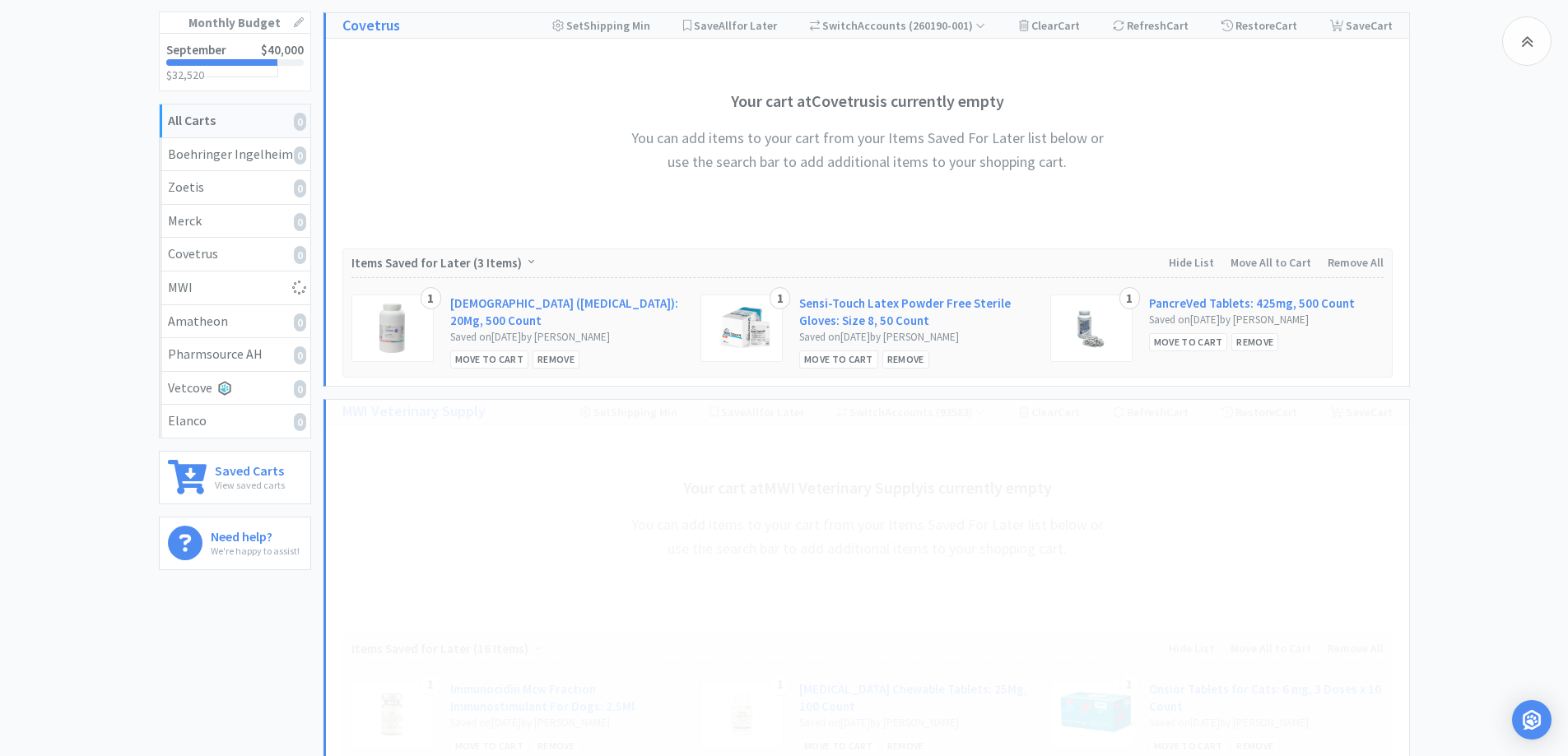
scroll to position [164, 0]
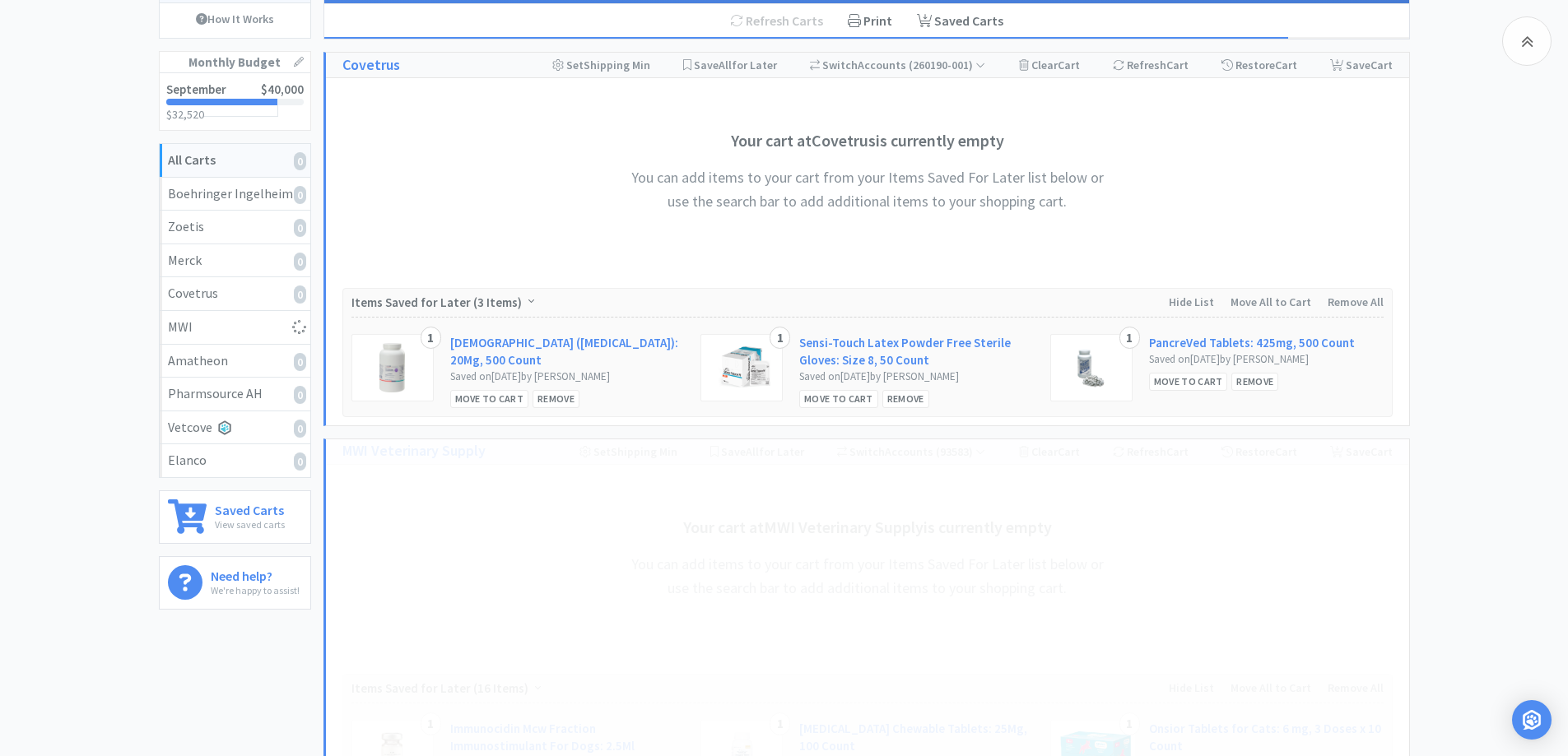
select select "1"
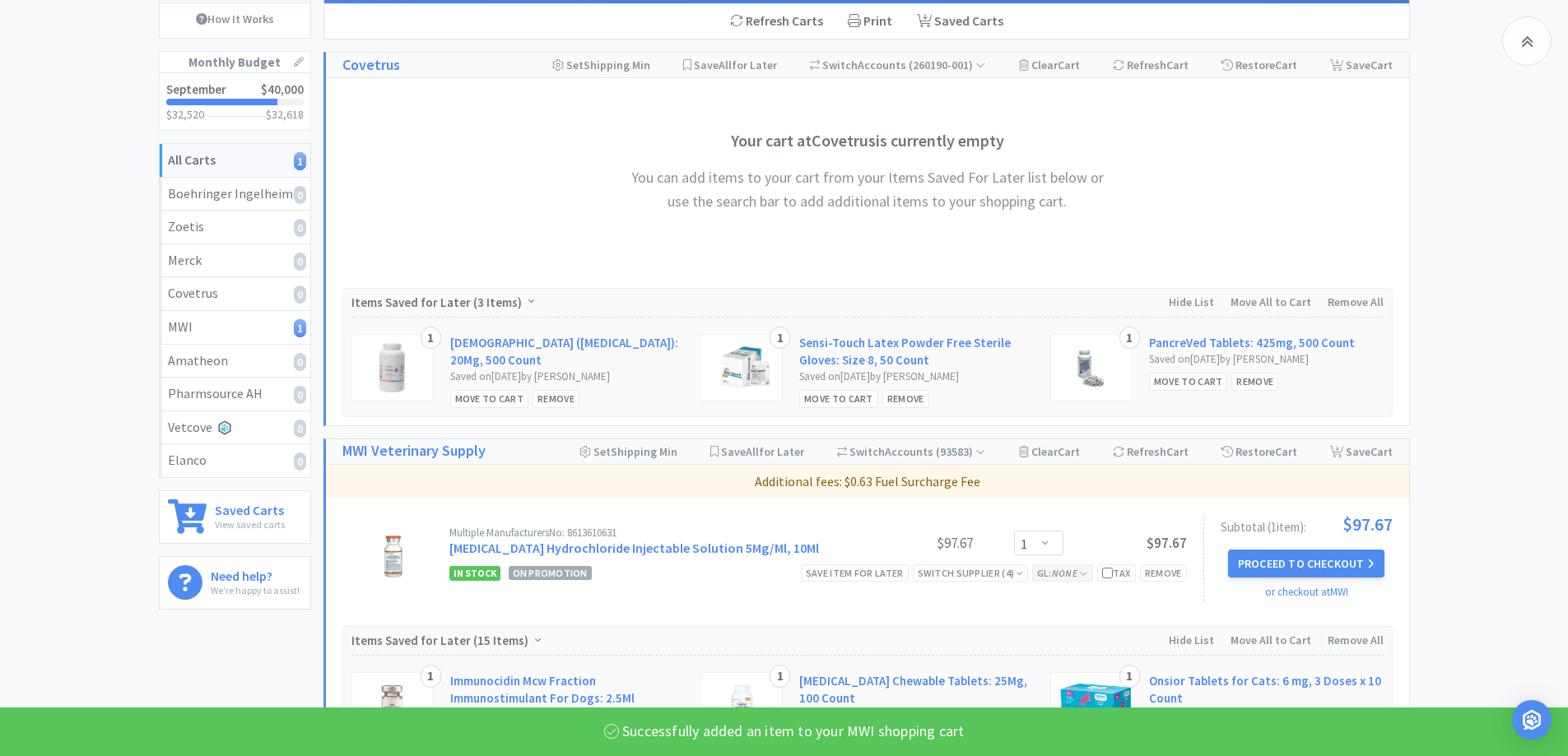
click at [1067, 577] on icon "None" at bounding box center [1064, 573] width 25 height 12
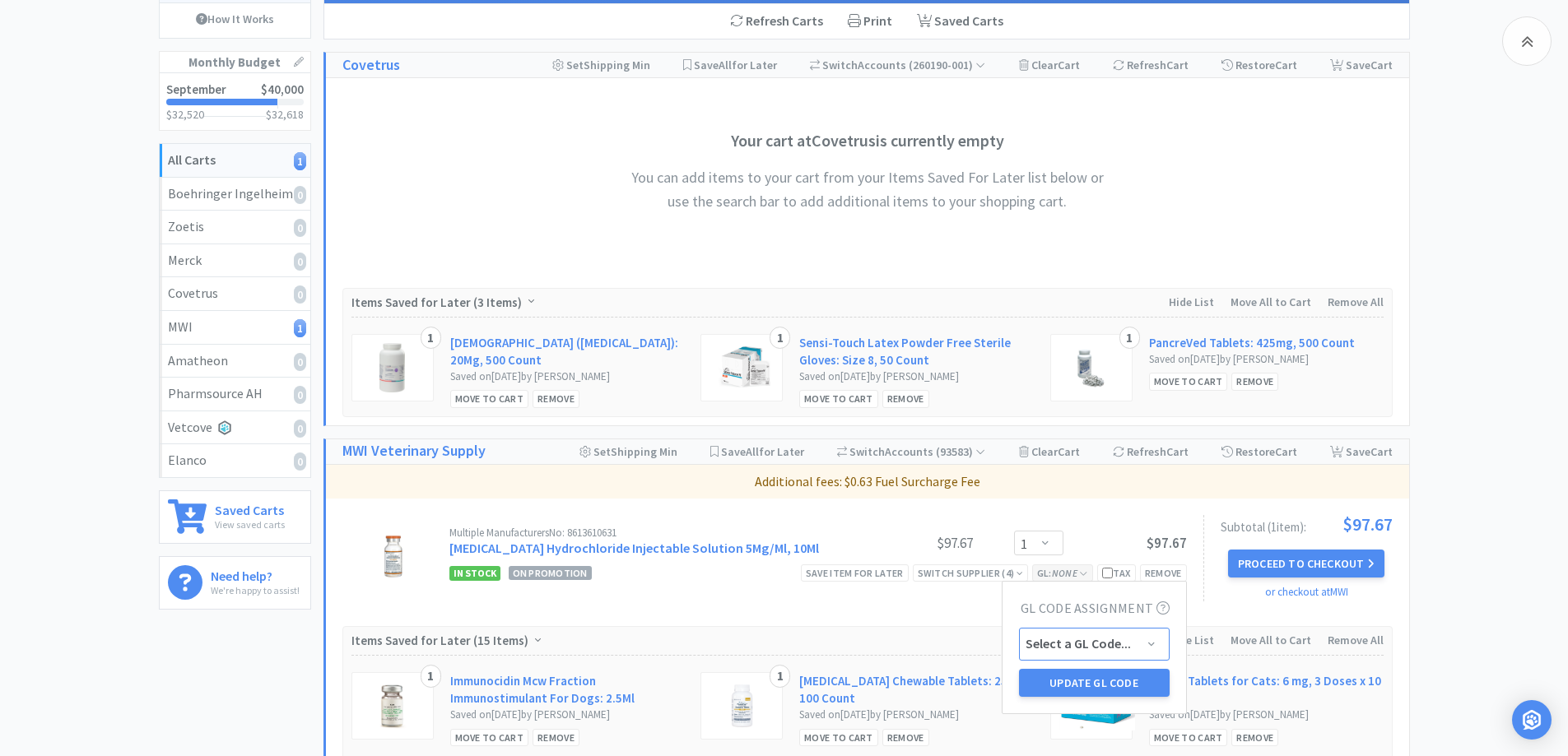
drag, startPoint x: 1088, startPoint y: 648, endPoint x: 1093, endPoint y: 634, distance: 14.9
click at [1088, 648] on select "Select a GL Code... 6120 [CREDIT_CARD_NUMBER] New GL Code" at bounding box center [1094, 644] width 151 height 33
select select "6110"
click at [1019, 628] on select "Select a GL Code... 6120 [CREDIT_CARD_NUMBER] New GL Code" at bounding box center [1094, 644] width 151 height 33
click at [1114, 682] on button "Update GL Code" at bounding box center [1094, 683] width 151 height 28
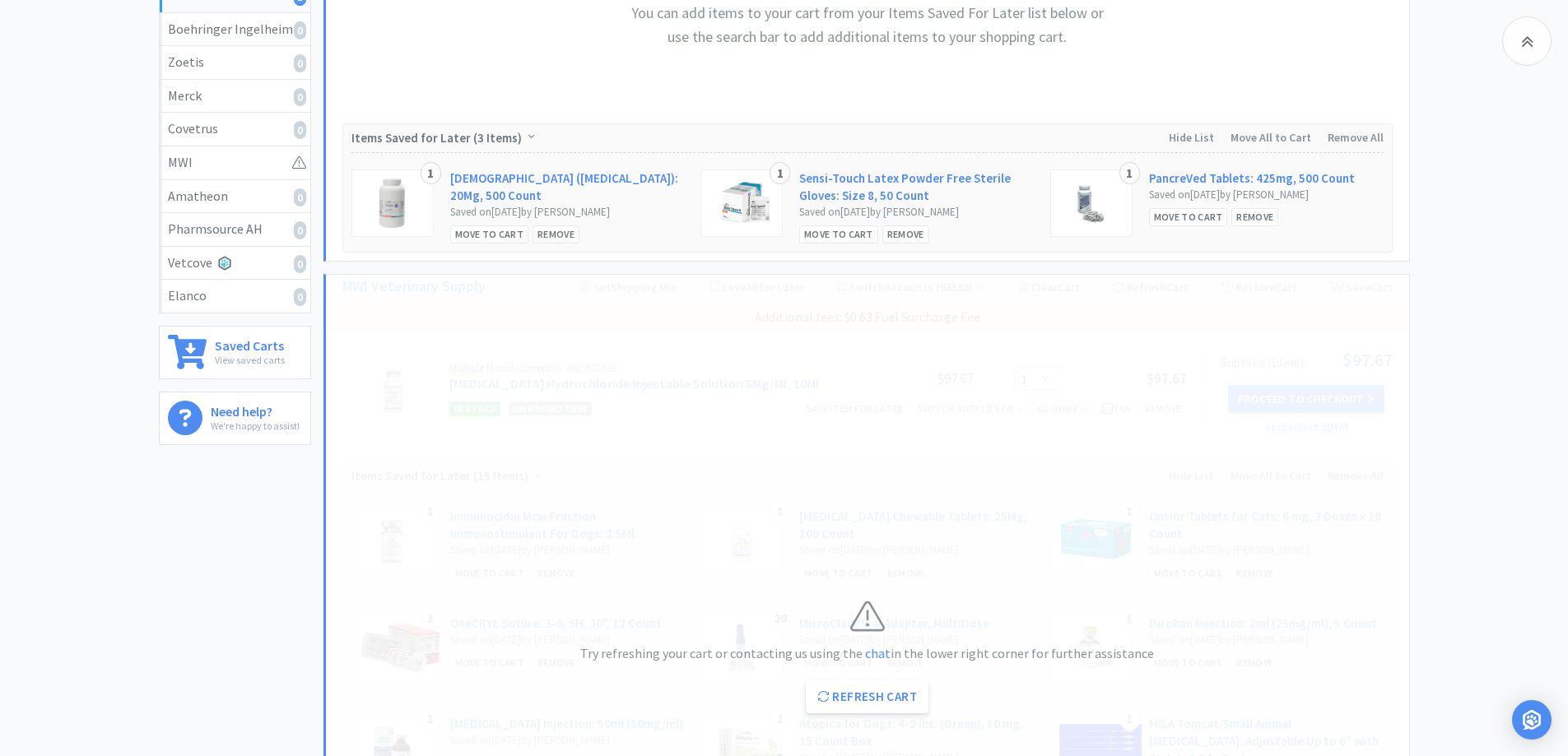
scroll to position [494, 0]
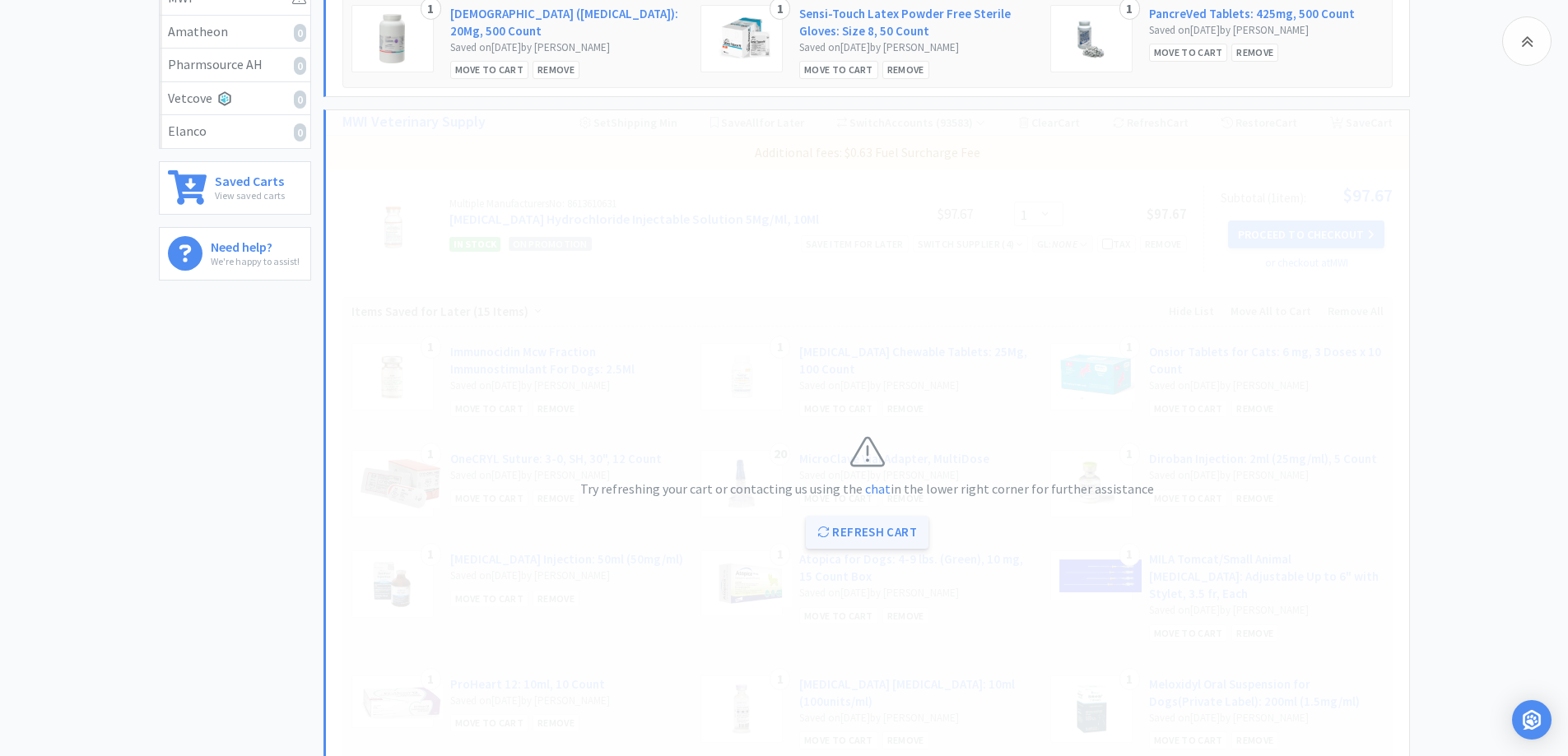
click at [883, 524] on button "Refresh Cart" at bounding box center [867, 532] width 123 height 33
